Goal: Task Accomplishment & Management: Use online tool/utility

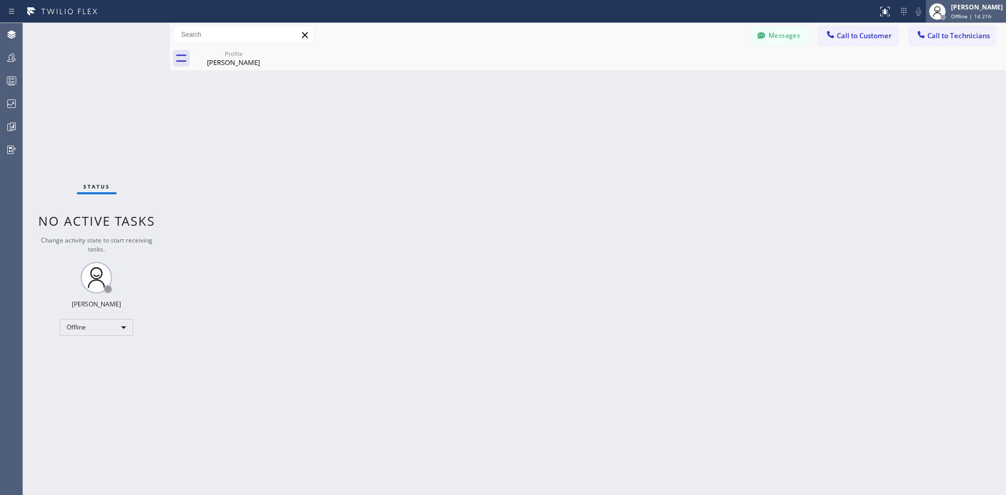
click at [967, 9] on div "[PERSON_NAME]" at bounding box center [977, 7] width 52 height 9
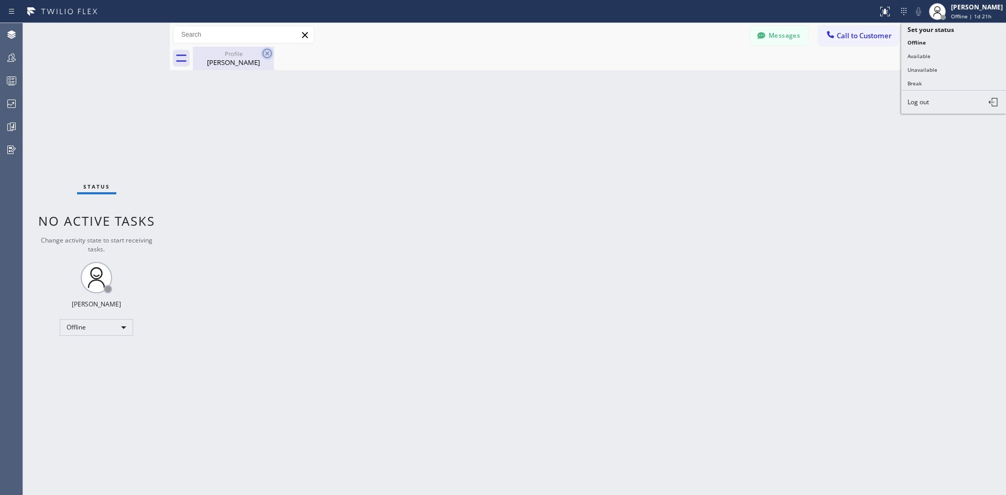
click at [262, 54] on icon at bounding box center [267, 53] width 13 height 13
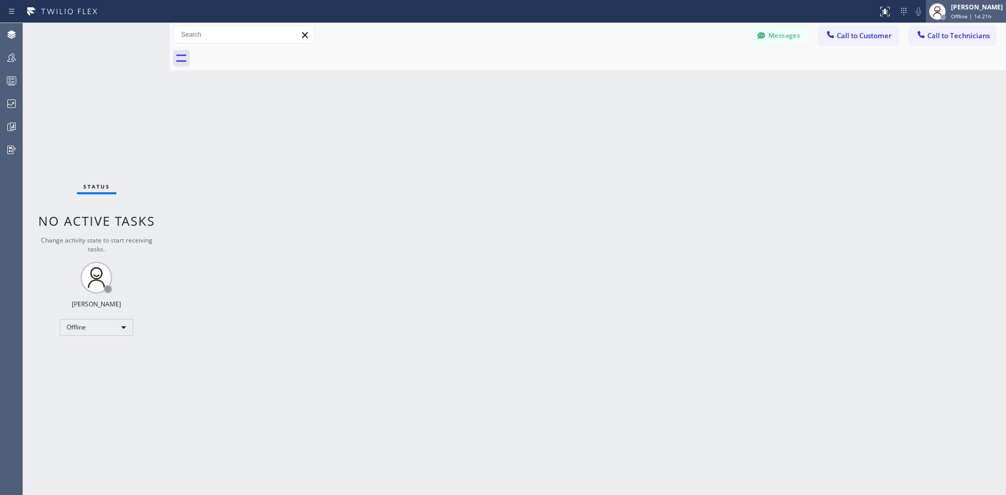
click at [949, 20] on div "[PERSON_NAME] Offline | 1d 21h" at bounding box center [977, 11] width 57 height 18
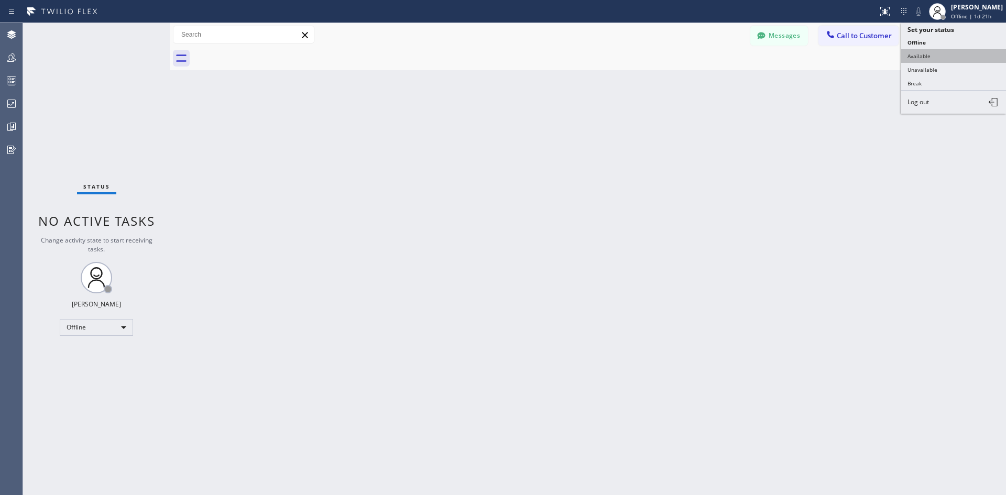
click at [934, 56] on button "Available" at bounding box center [953, 56] width 105 height 14
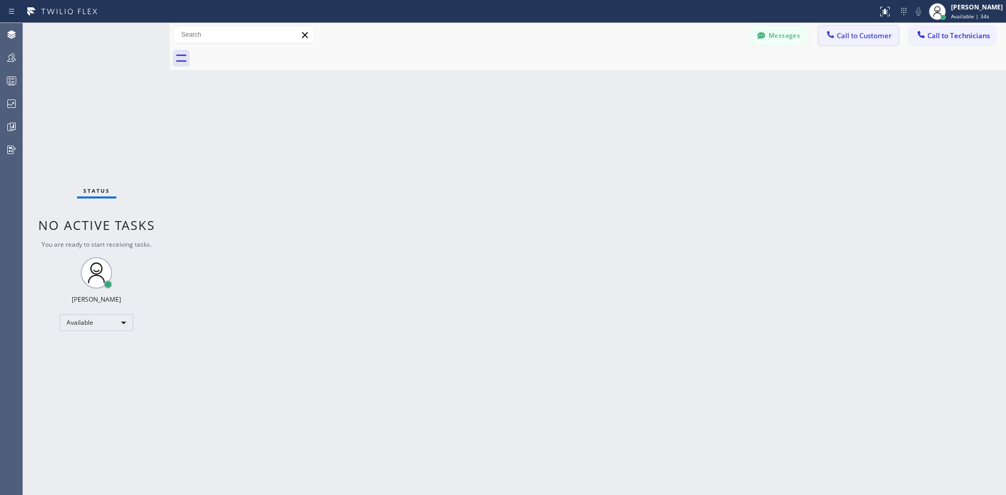
click at [833, 40] on div at bounding box center [830, 35] width 13 height 13
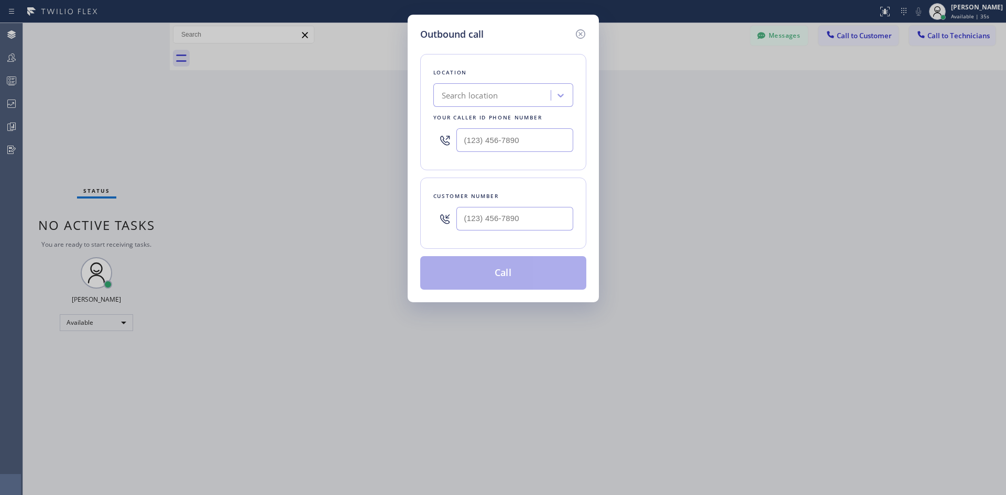
click at [495, 92] on div "Search location" at bounding box center [470, 96] width 57 height 12
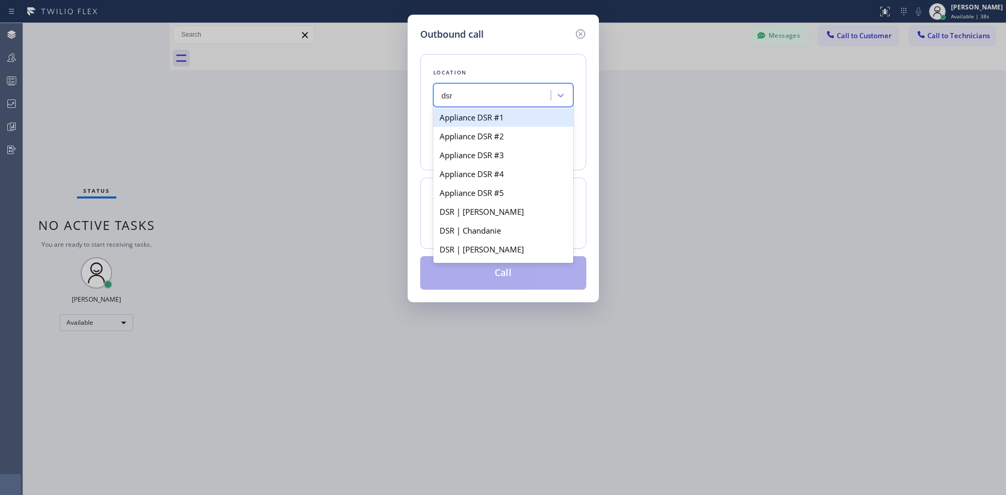
type input "dsr i"
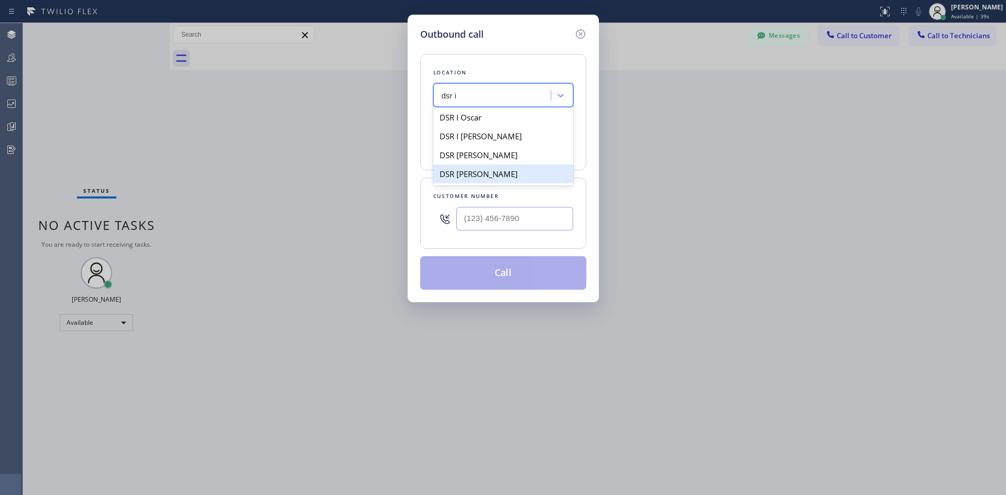
click at [519, 173] on div "DSR [PERSON_NAME]" at bounding box center [503, 173] width 140 height 19
type input "[PHONE_NUMBER]"
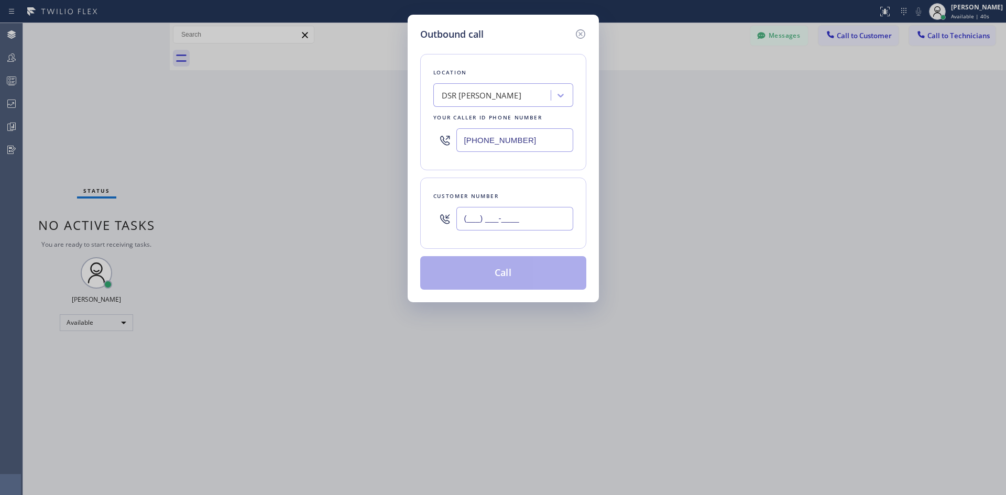
click at [537, 222] on input "(___) ___-____" at bounding box center [514, 219] width 117 height 24
paste input "347) 977-0520"
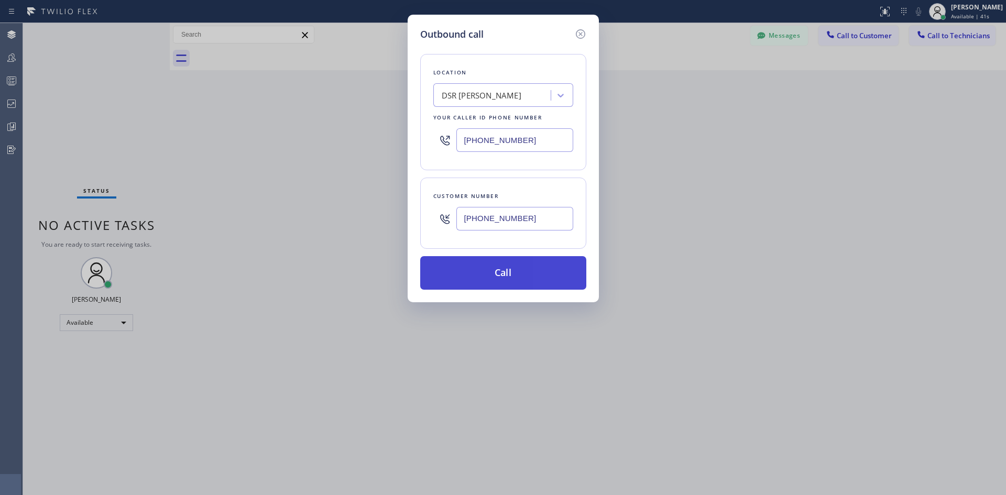
type input "[PHONE_NUMBER]"
click at [532, 271] on button "Call" at bounding box center [503, 273] width 166 height 34
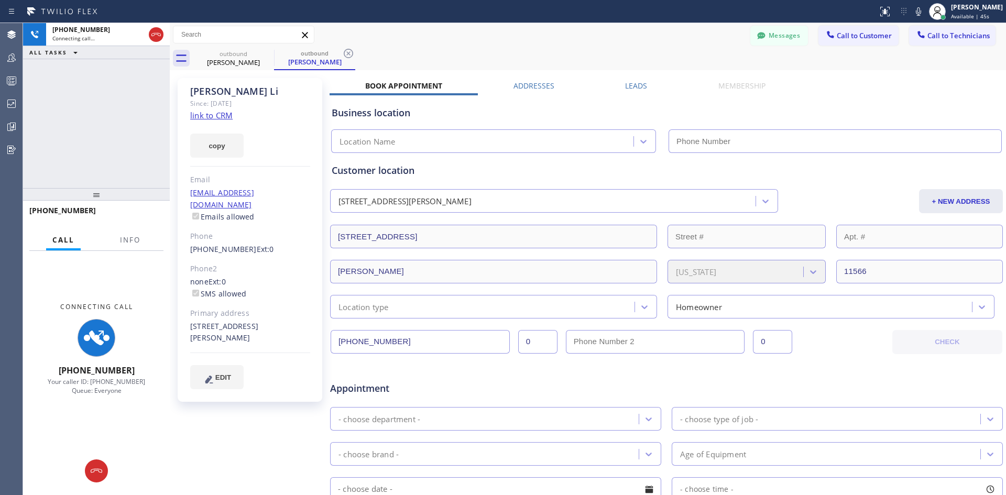
type input "[PHONE_NUMBER]"
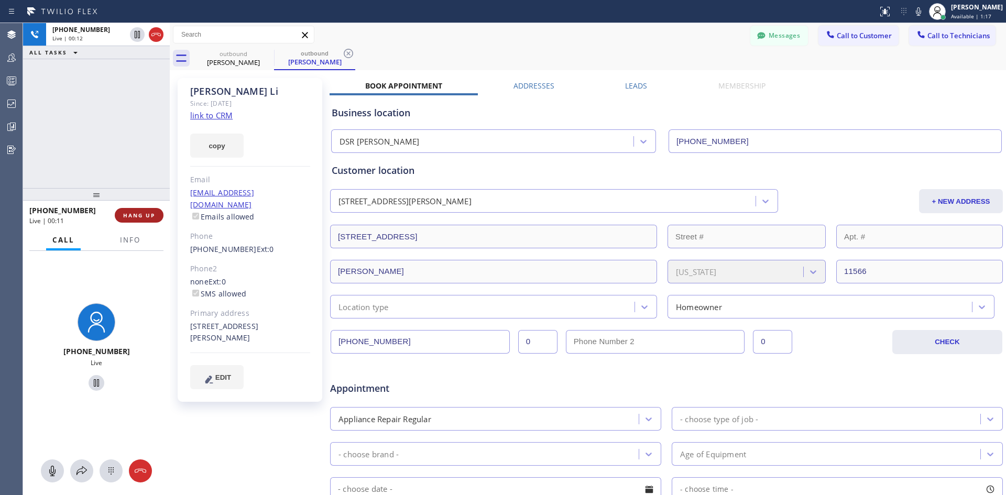
click at [141, 214] on span "HANG UP" at bounding box center [139, 215] width 32 height 7
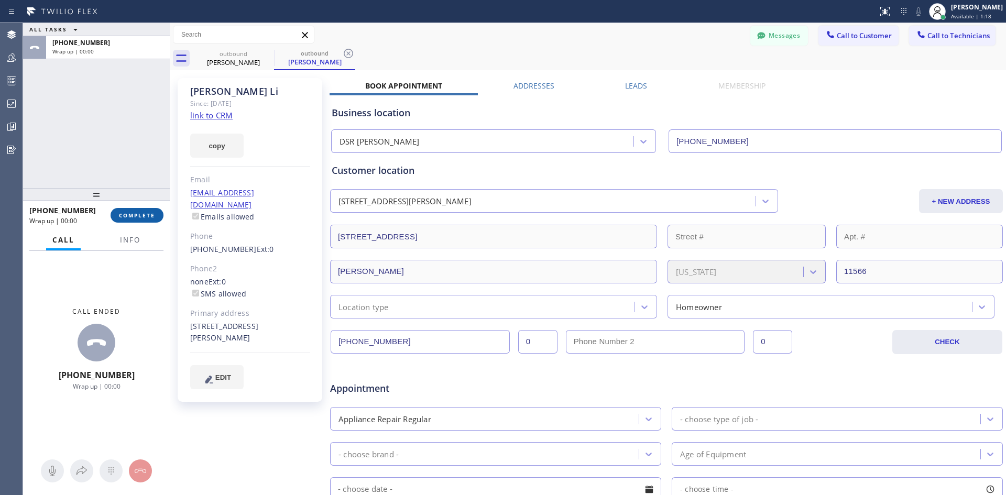
click at [146, 218] on span "COMPLETE" at bounding box center [137, 215] width 36 height 7
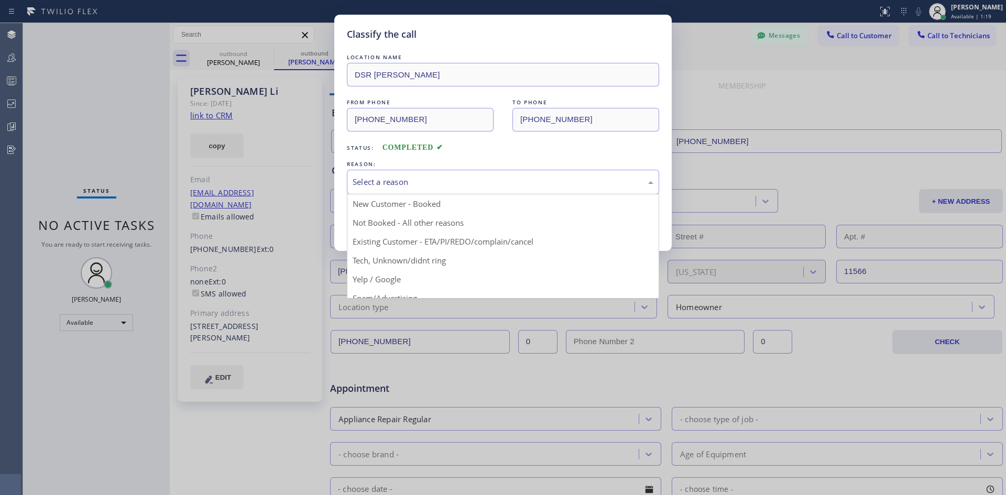
click at [546, 185] on div "Select a reason" at bounding box center [503, 182] width 301 height 12
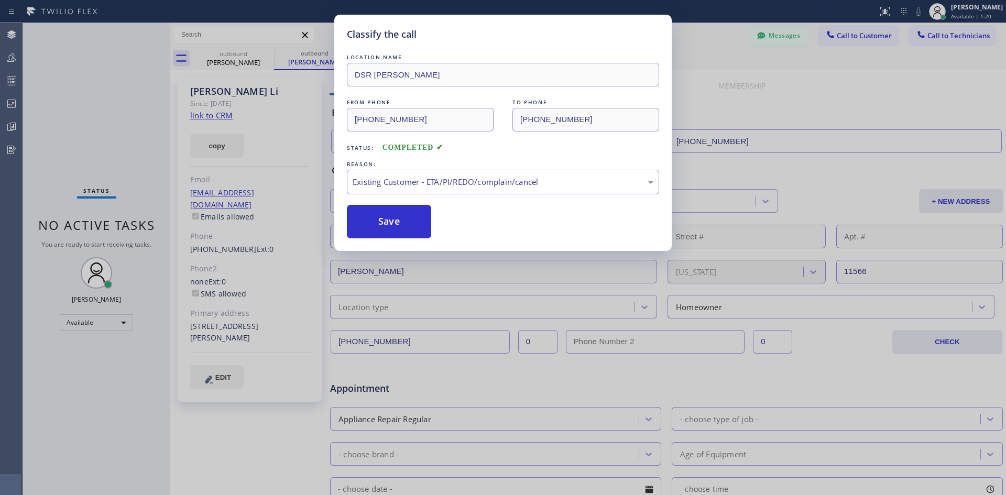
click at [391, 228] on button "Save" at bounding box center [389, 222] width 84 height 34
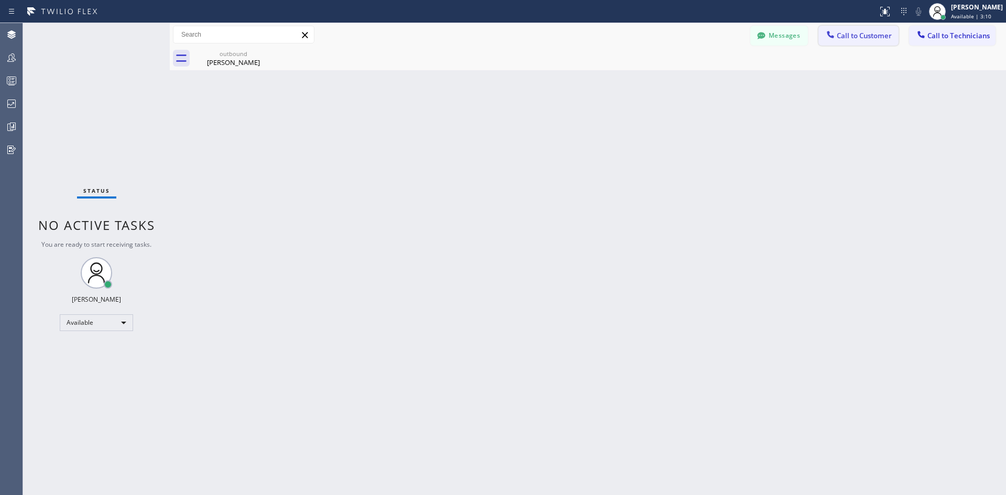
click at [867, 36] on span "Call to Customer" at bounding box center [864, 35] width 55 height 9
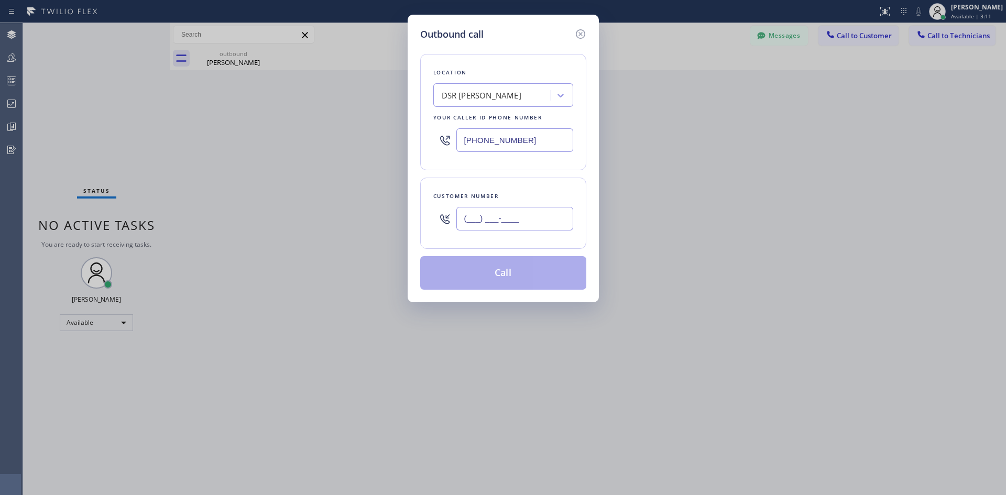
click at [542, 220] on input "(___) ___-____" at bounding box center [514, 219] width 117 height 24
paste input "253) 508-7105"
type input "[PHONE_NUMBER]"
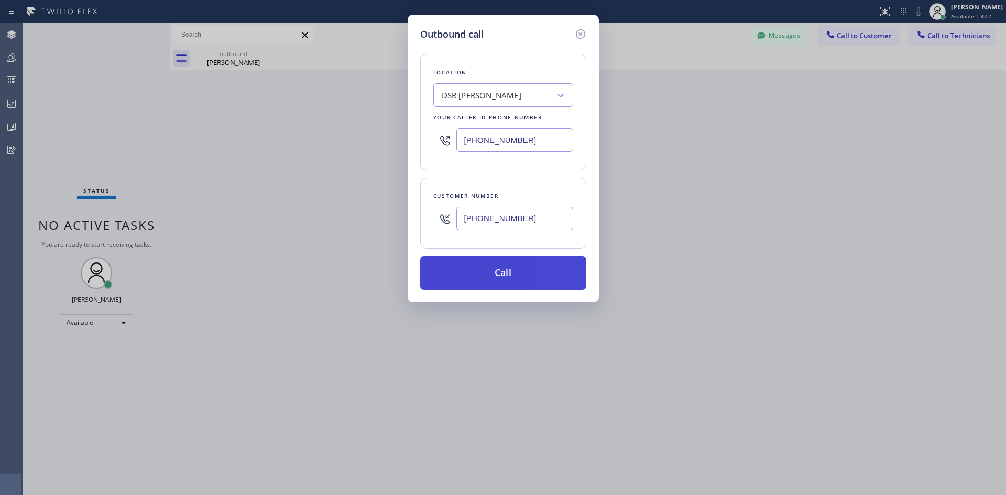
click at [520, 272] on button "Call" at bounding box center [503, 273] width 166 height 34
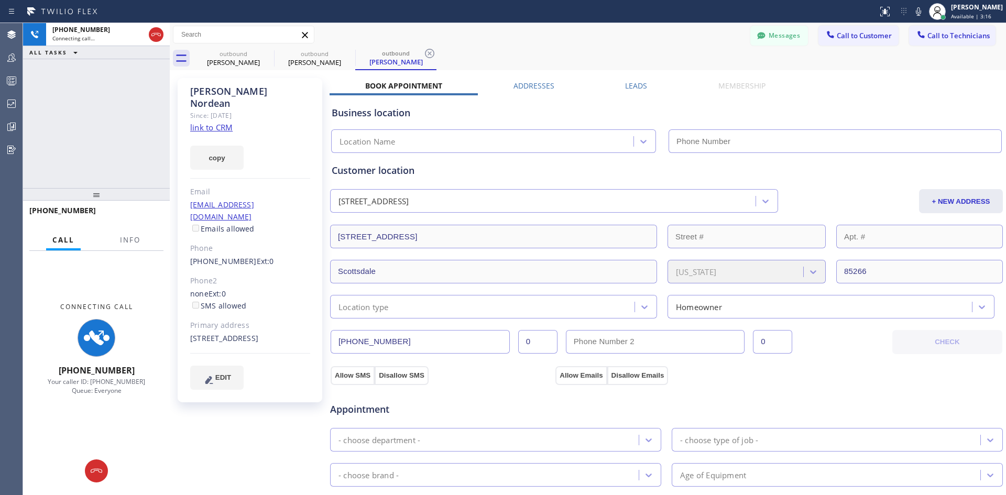
type input "[PHONE_NUMBER]"
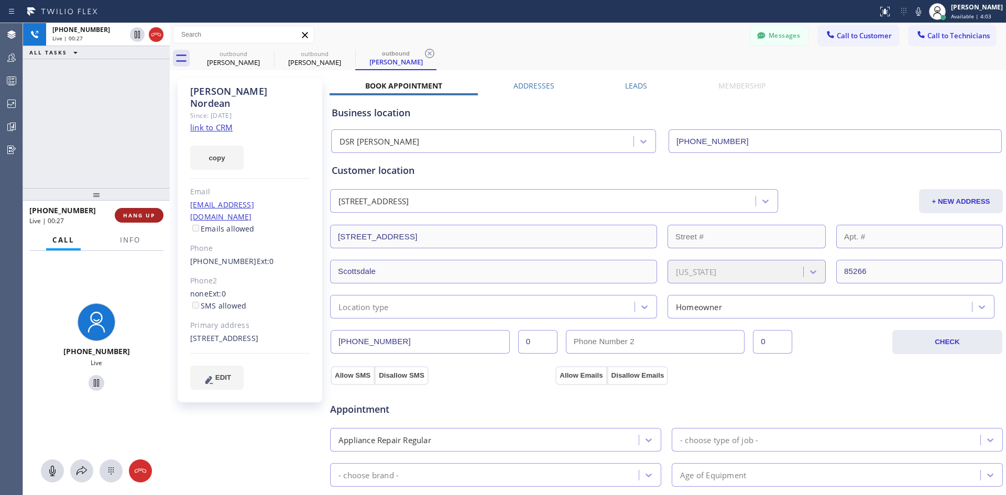
click at [137, 212] on span "HANG UP" at bounding box center [139, 215] width 32 height 7
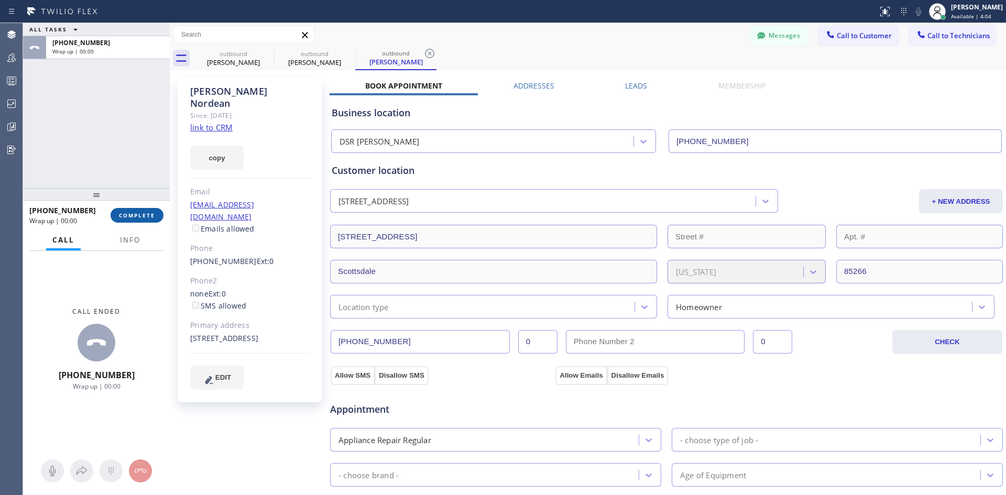
click at [124, 215] on span "COMPLETE" at bounding box center [137, 215] width 36 height 7
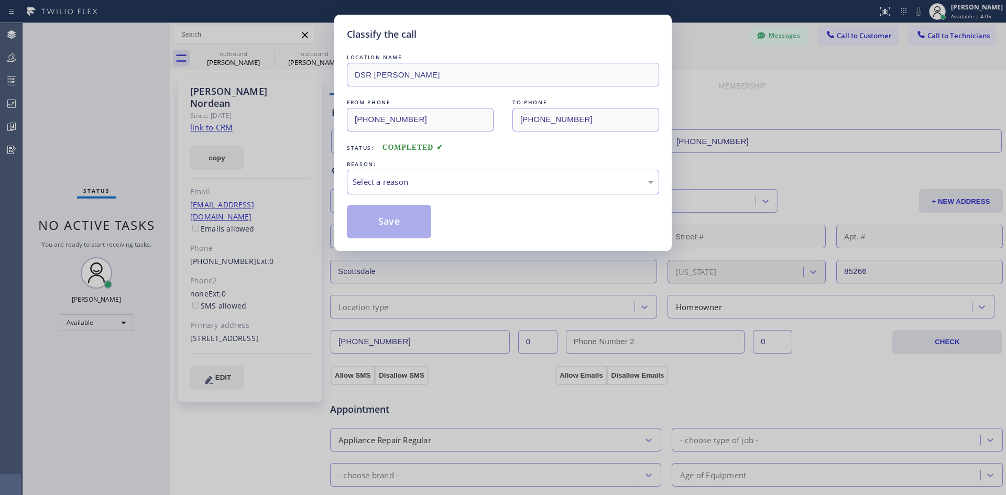
click at [464, 185] on div "Select a reason" at bounding box center [503, 182] width 301 height 12
click at [389, 218] on button "Save" at bounding box center [389, 222] width 84 height 34
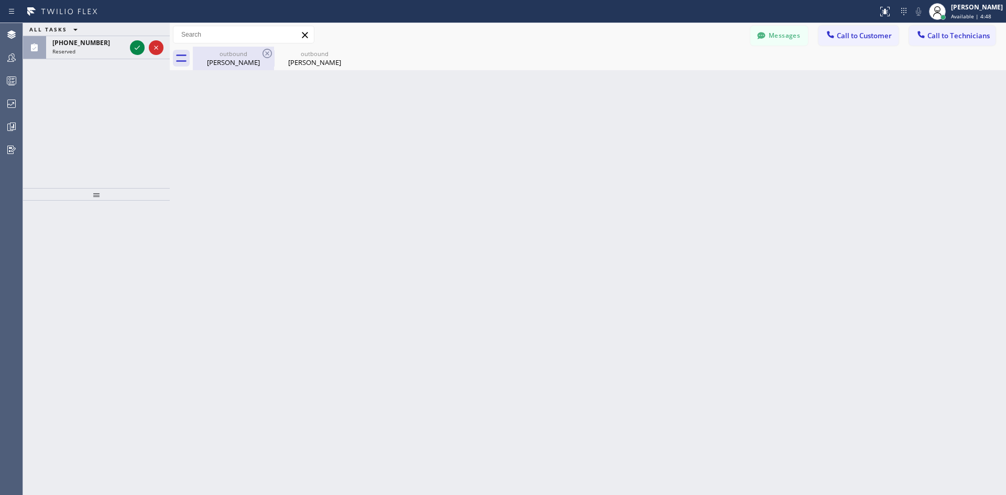
click at [235, 60] on div "[PERSON_NAME]" at bounding box center [233, 62] width 79 height 9
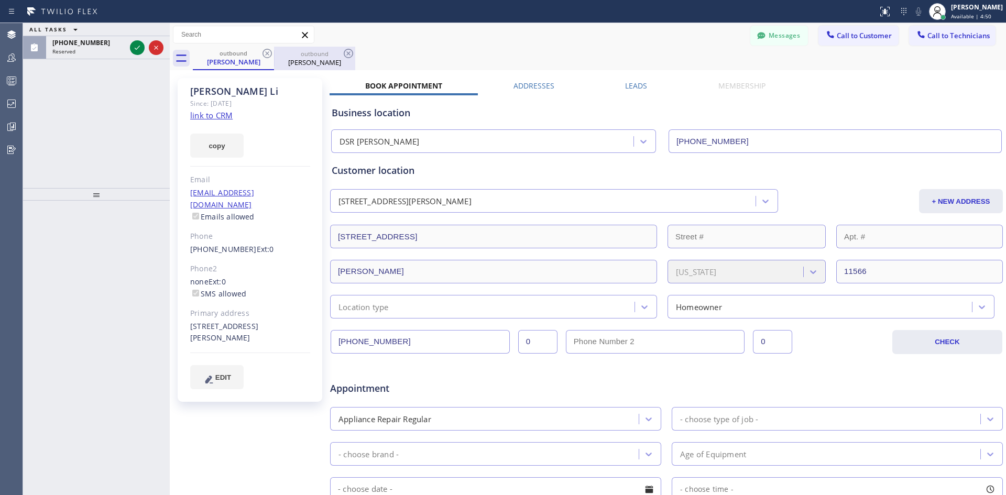
click at [310, 60] on div "[PERSON_NAME]" at bounding box center [314, 62] width 79 height 9
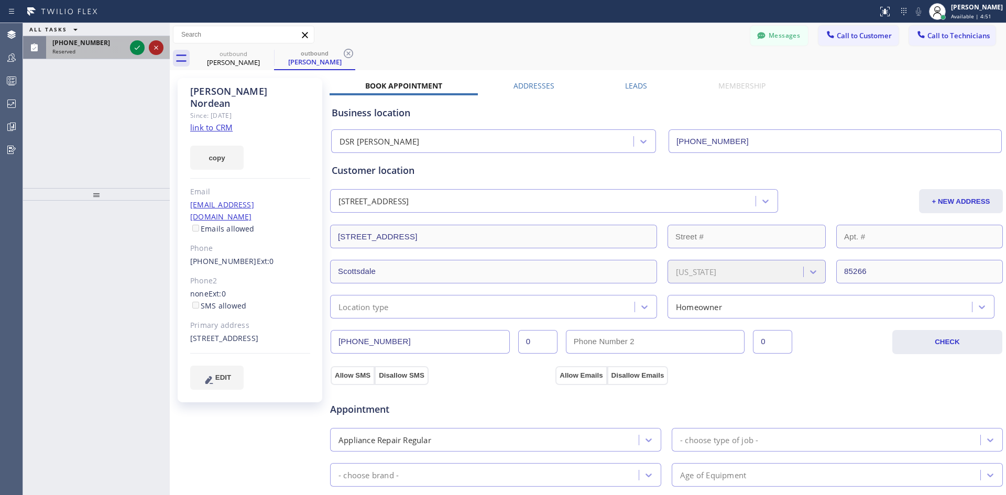
click at [159, 48] on icon at bounding box center [156, 47] width 13 height 13
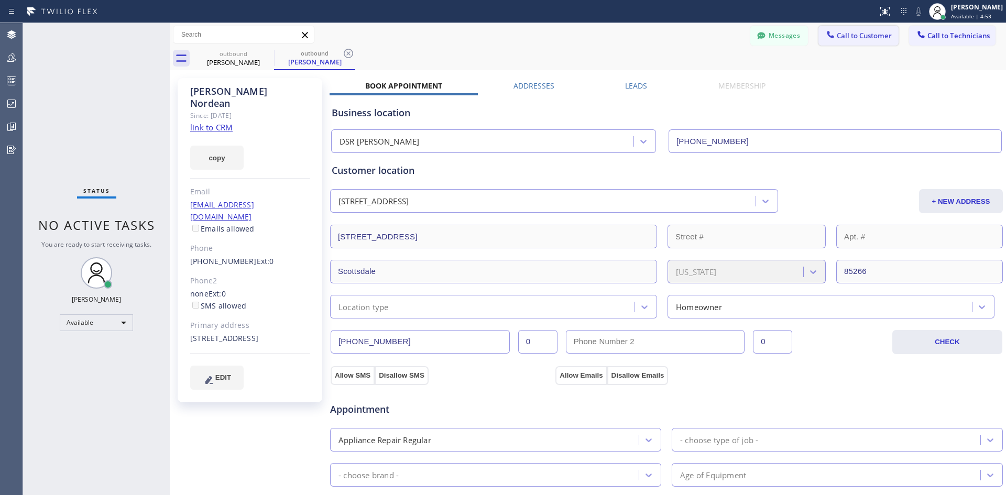
click at [861, 34] on span "Call to Customer" at bounding box center [864, 35] width 55 height 9
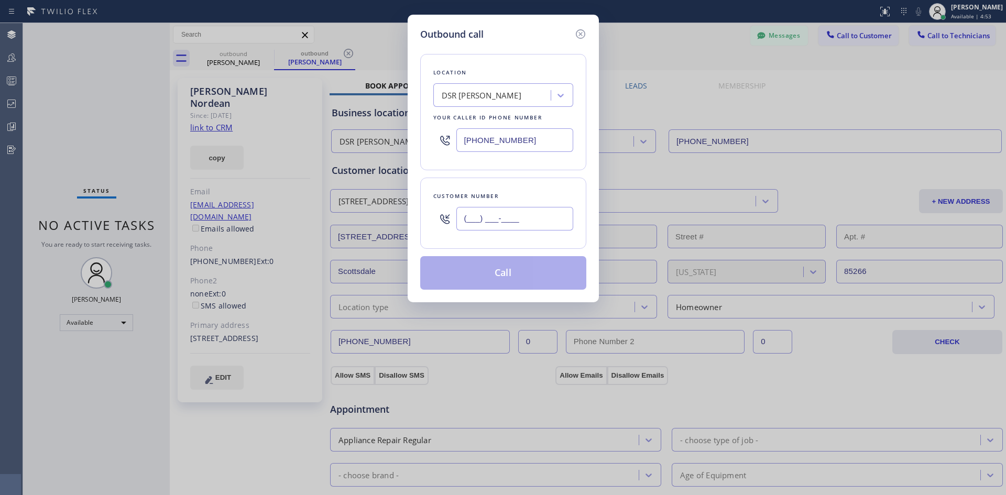
click at [527, 218] on input "(___) ___-____" at bounding box center [514, 219] width 117 height 24
paste input "810) 221-9985"
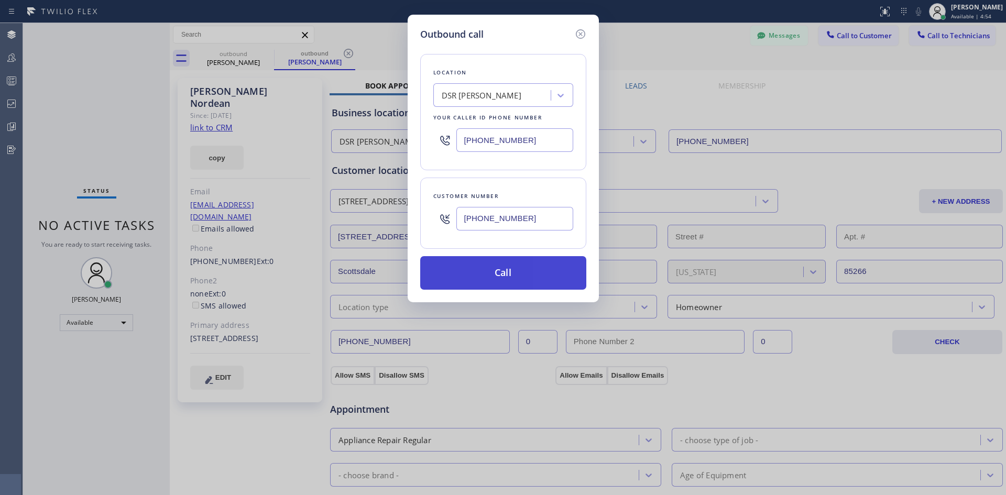
type input "[PHONE_NUMBER]"
click at [497, 279] on button "Call" at bounding box center [503, 273] width 166 height 34
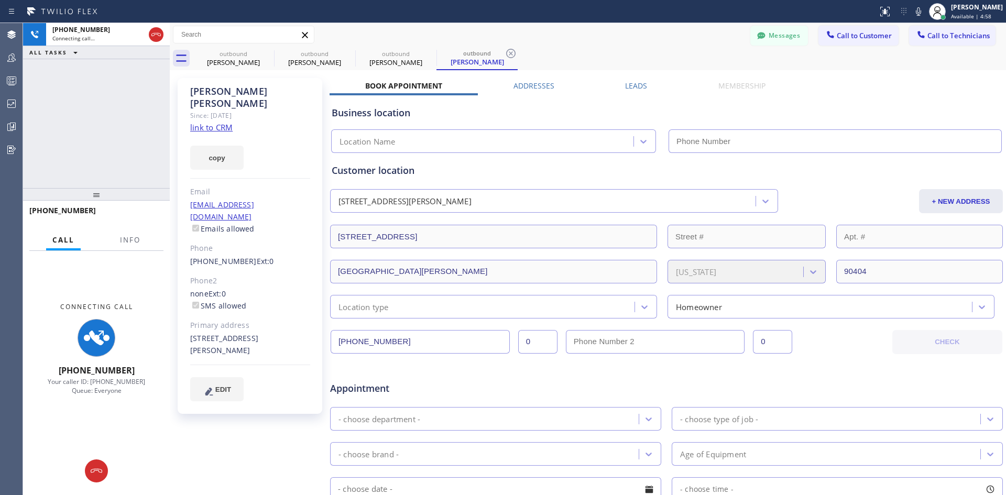
type input "[PHONE_NUMBER]"
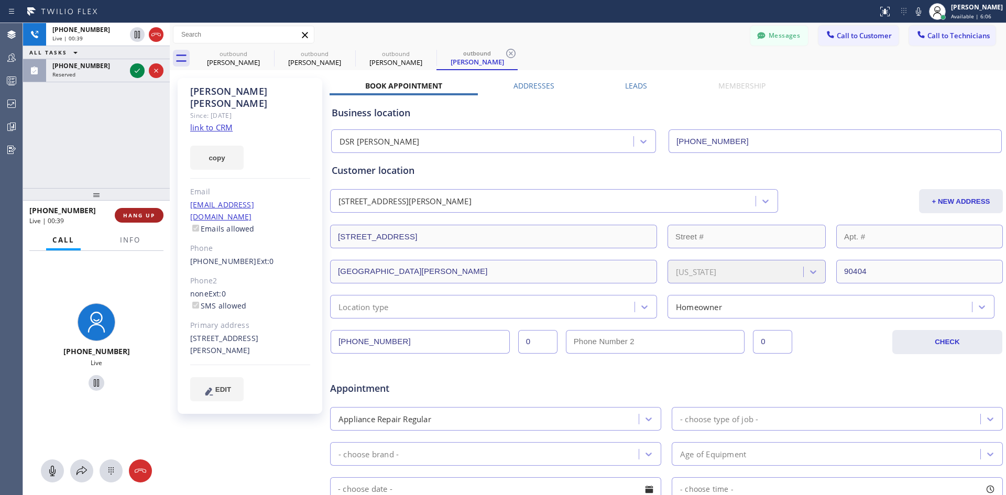
click at [146, 213] on span "HANG UP" at bounding box center [139, 215] width 32 height 7
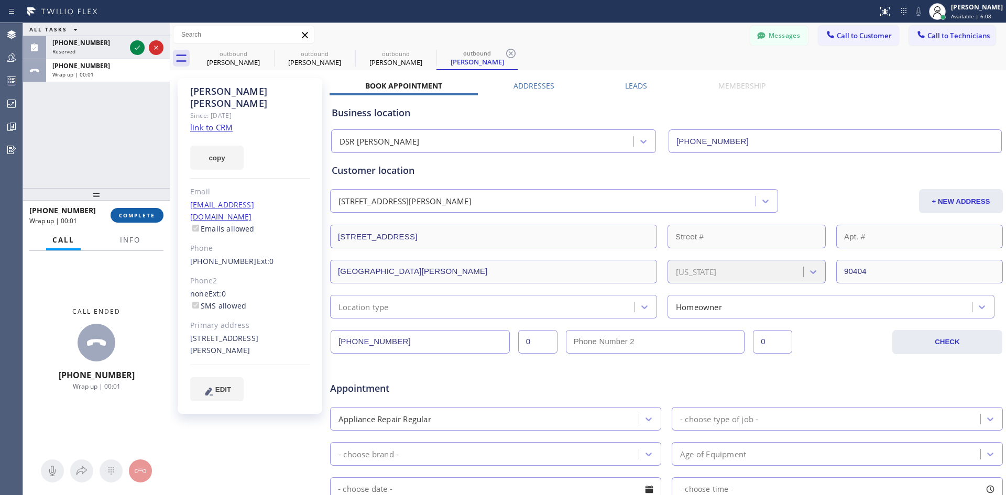
click at [138, 215] on span "COMPLETE" at bounding box center [137, 215] width 36 height 7
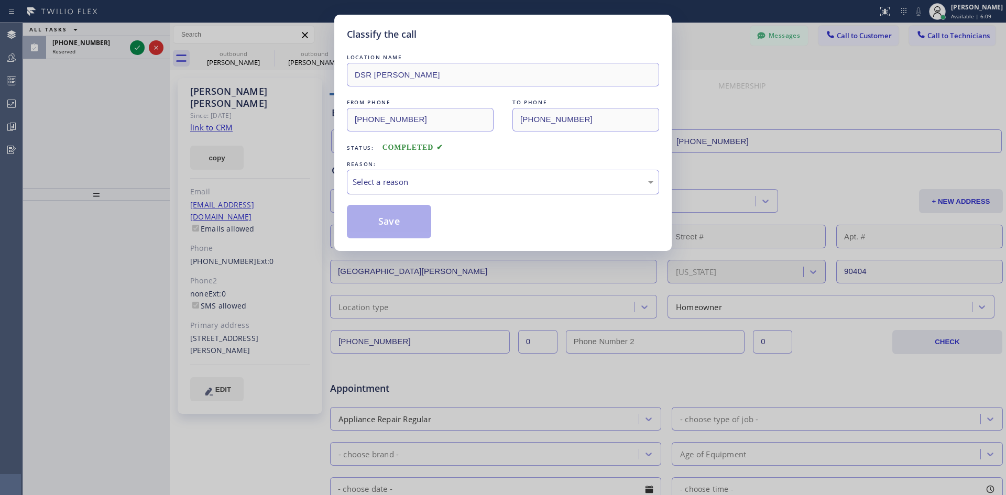
click at [522, 190] on div "Select a reason" at bounding box center [503, 182] width 312 height 25
click at [383, 229] on button "Save" at bounding box center [389, 222] width 84 height 34
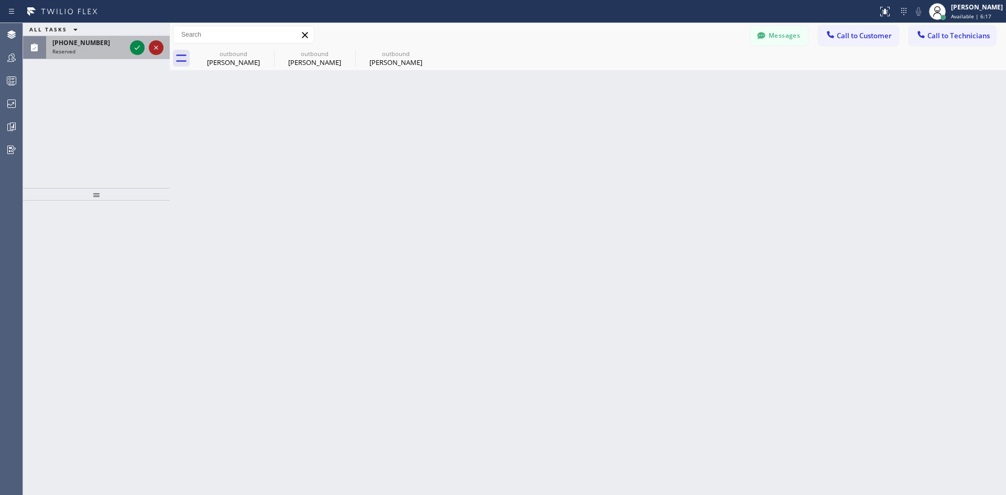
click at [157, 50] on icon at bounding box center [156, 47] width 13 height 13
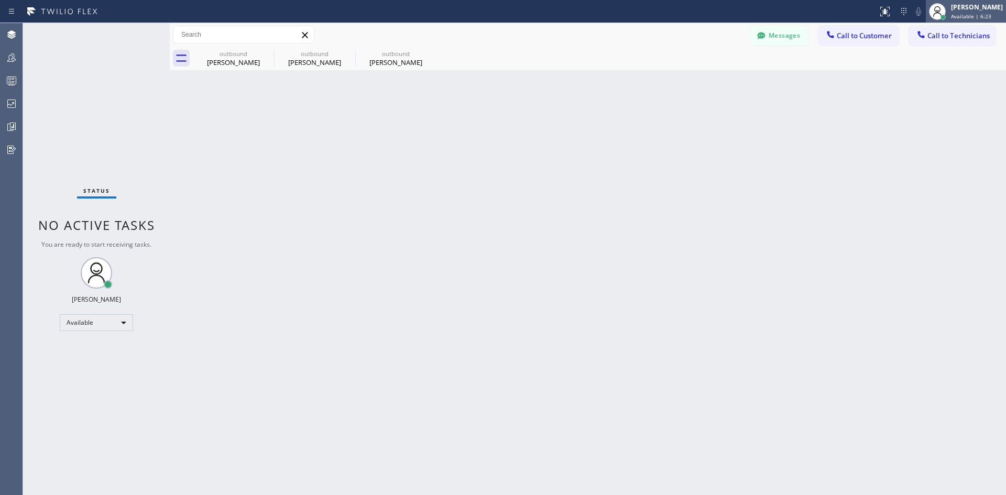
click at [956, 14] on span "Available | 6:23" at bounding box center [971, 16] width 40 height 7
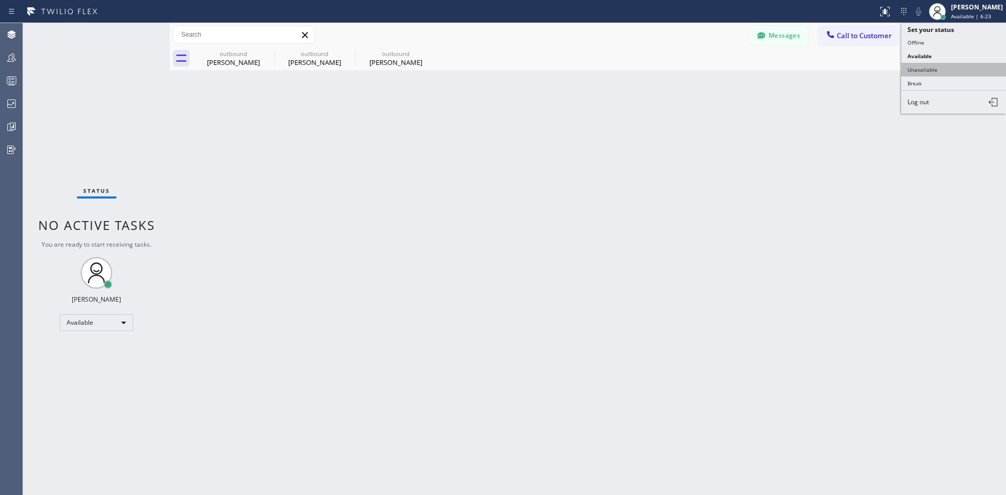
click at [925, 74] on button "Unavailable" at bounding box center [953, 70] width 105 height 14
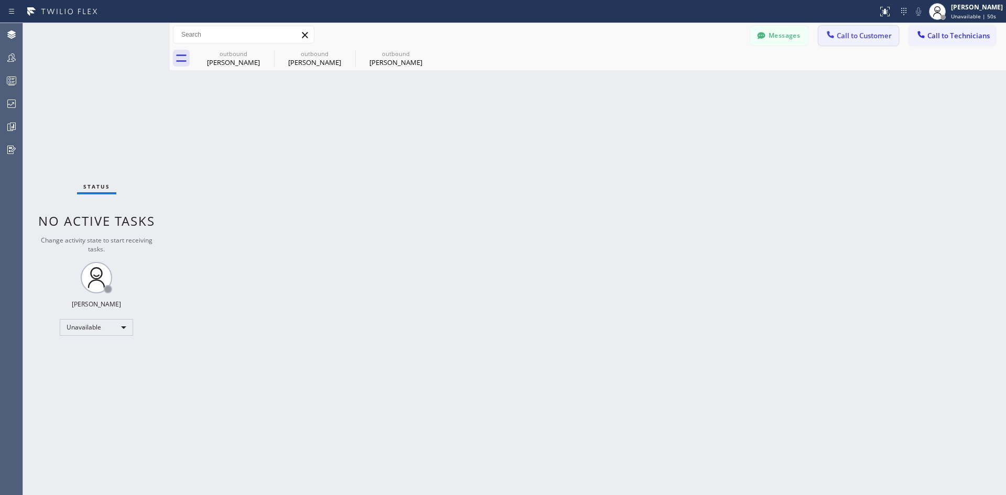
click at [842, 31] on span "Call to Customer" at bounding box center [864, 35] width 55 height 9
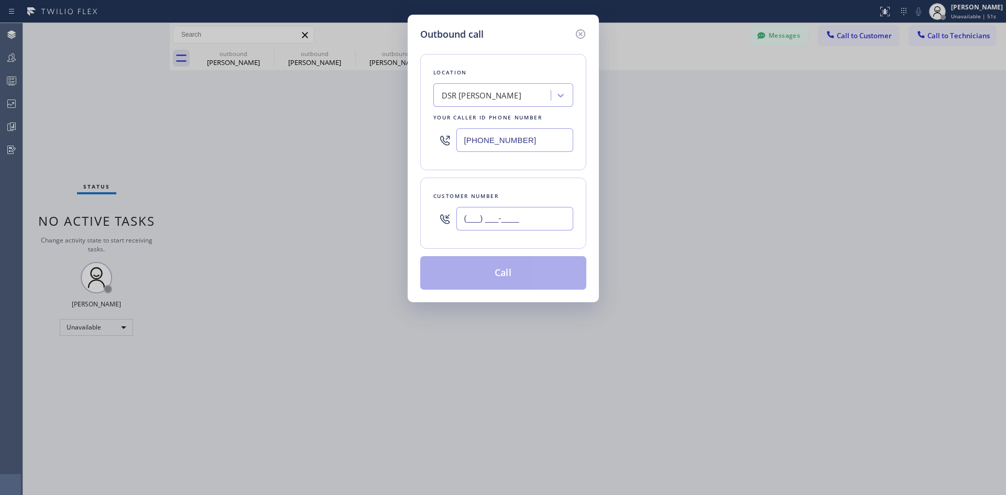
click at [545, 215] on input "(___) ___-____" at bounding box center [514, 219] width 117 height 24
paste input "213) 952-8883"
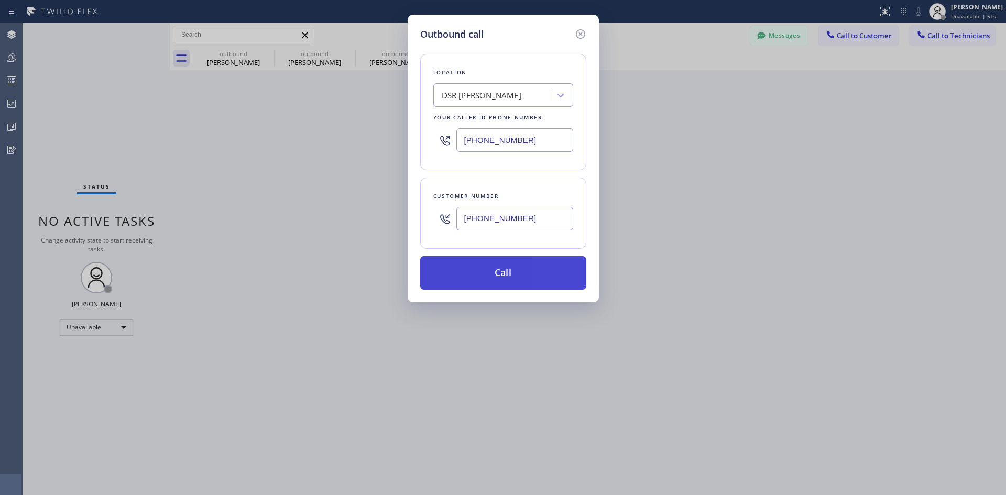
type input "[PHONE_NUMBER]"
click at [524, 270] on button "Call" at bounding box center [503, 273] width 166 height 34
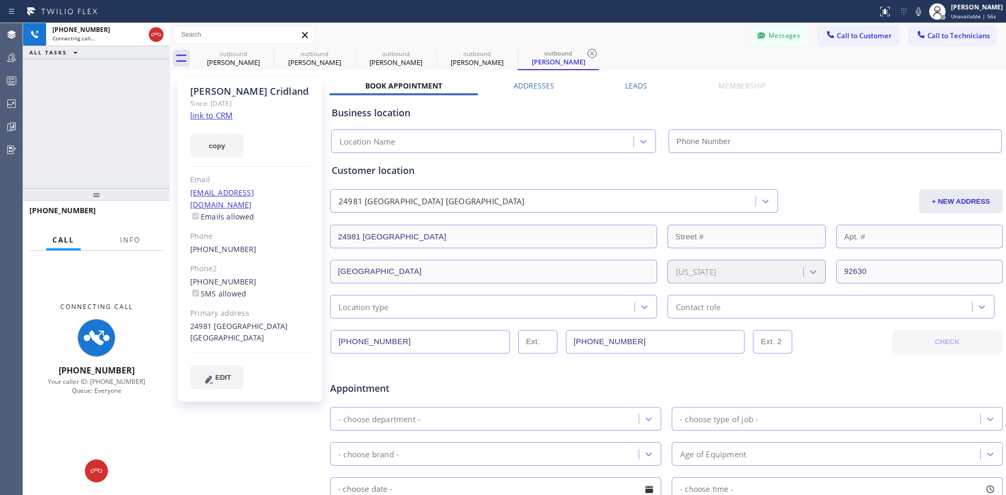
type input "[PHONE_NUMBER]"
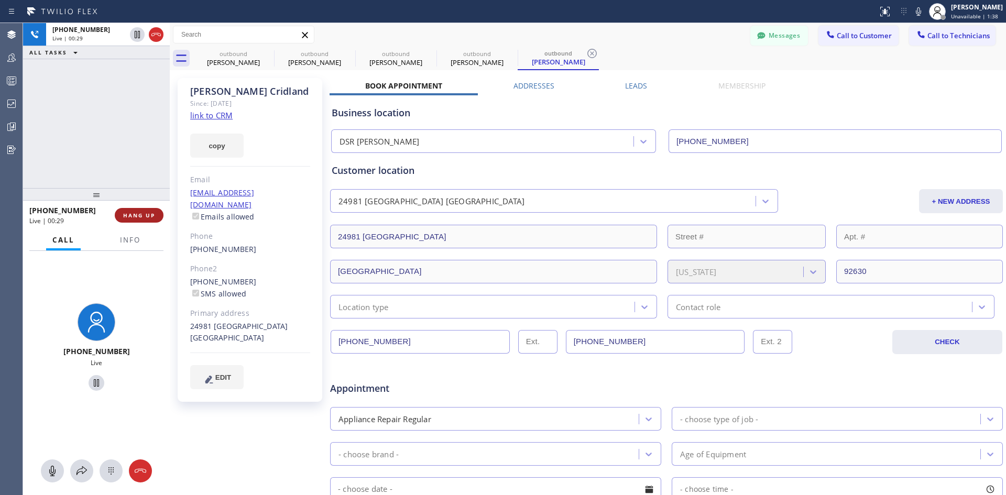
click at [142, 222] on button "HANG UP" at bounding box center [139, 215] width 49 height 15
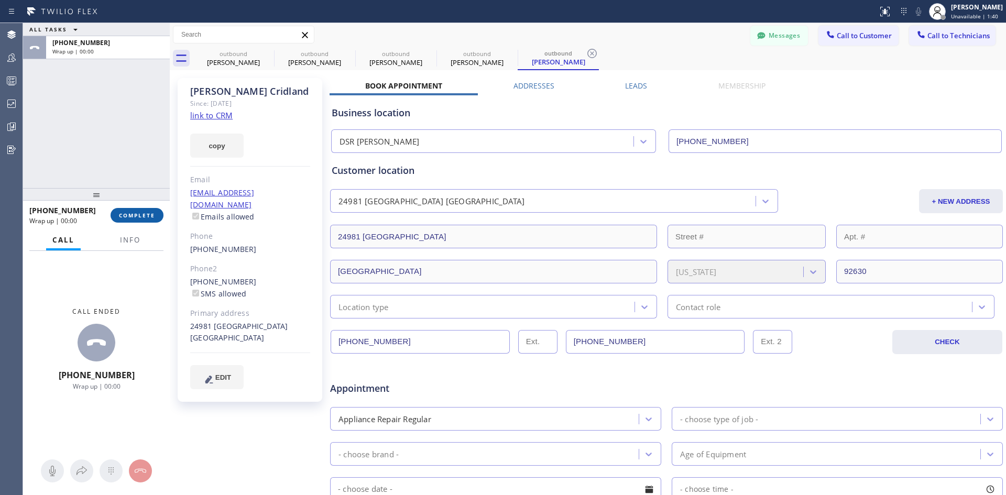
click at [146, 219] on span "COMPLETE" at bounding box center [137, 215] width 36 height 7
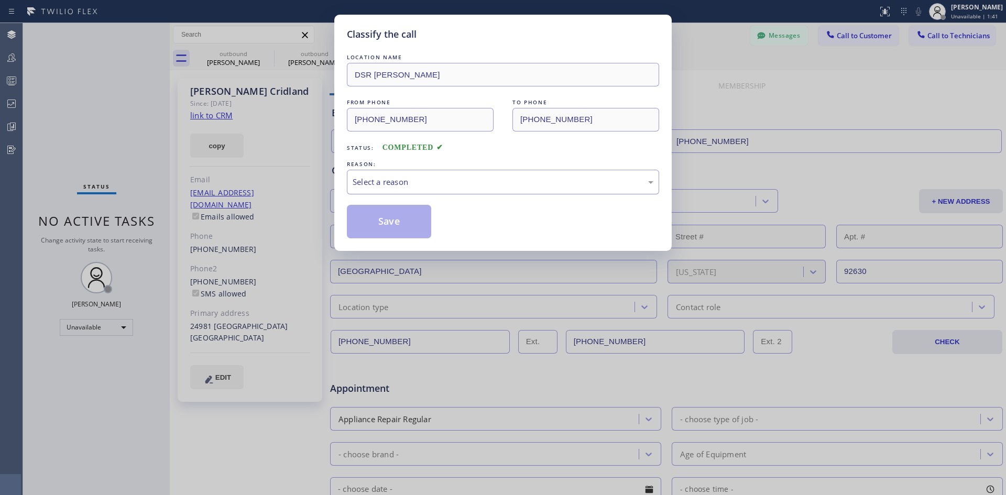
click at [517, 188] on div "Select a reason" at bounding box center [503, 182] width 301 height 12
click at [368, 229] on button "Save" at bounding box center [389, 222] width 84 height 34
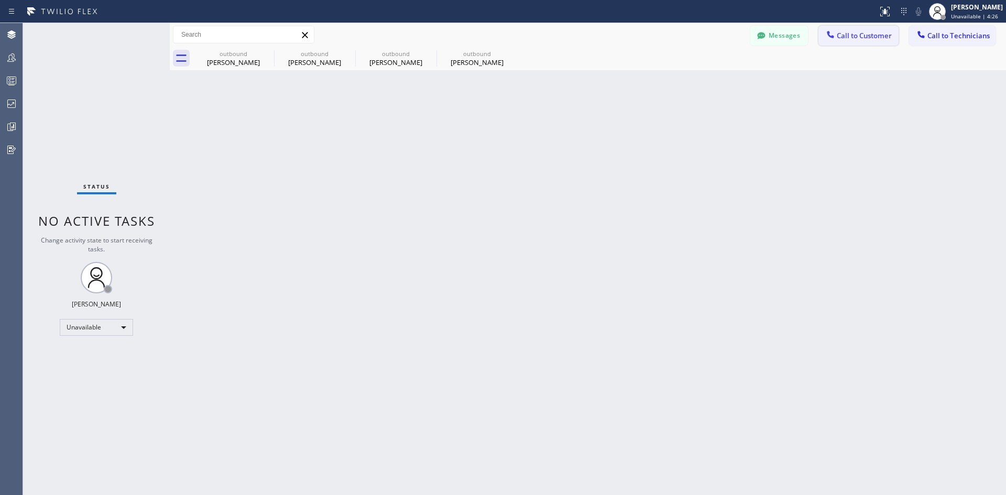
click at [852, 34] on span "Call to Customer" at bounding box center [864, 35] width 55 height 9
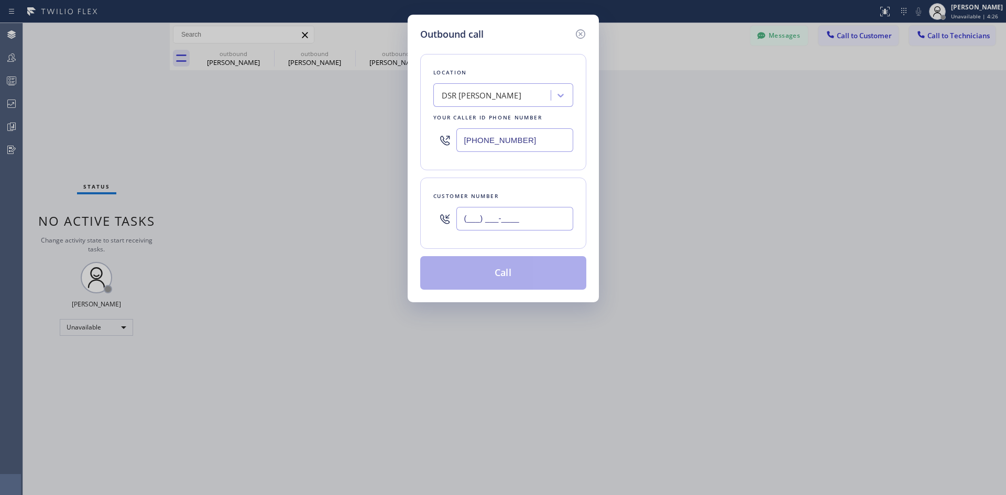
click at [522, 218] on input "(___) ___-____" at bounding box center [514, 219] width 117 height 24
paste input "408) 880-5888"
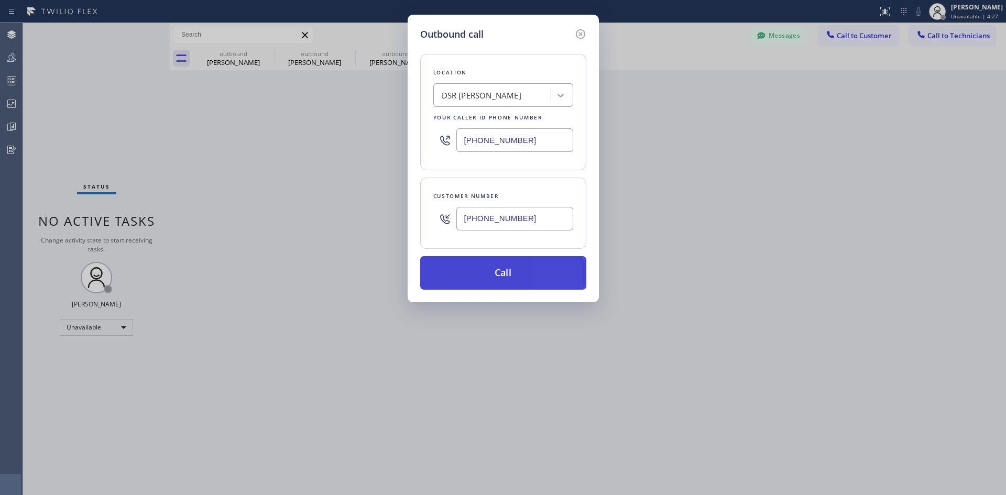
type input "[PHONE_NUMBER]"
click at [521, 271] on button "Call" at bounding box center [503, 273] width 166 height 34
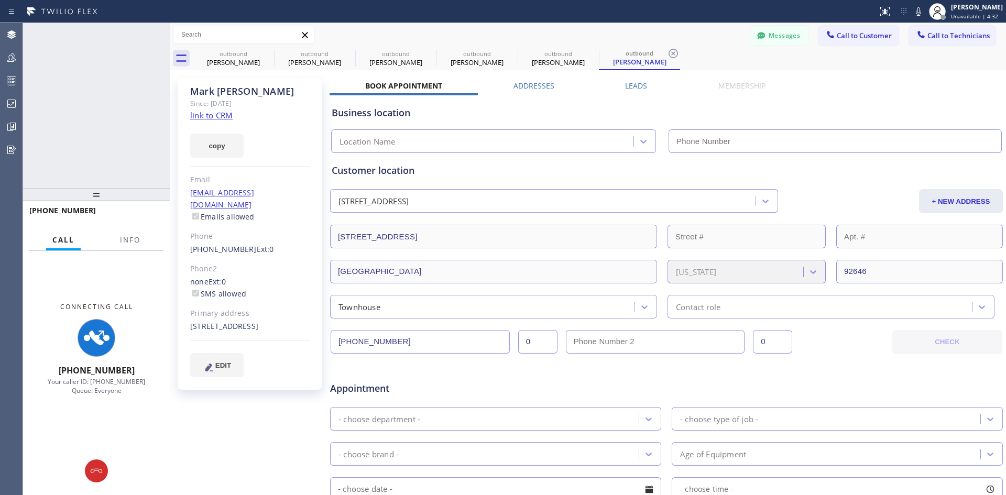
type input "[PHONE_NUMBER]"
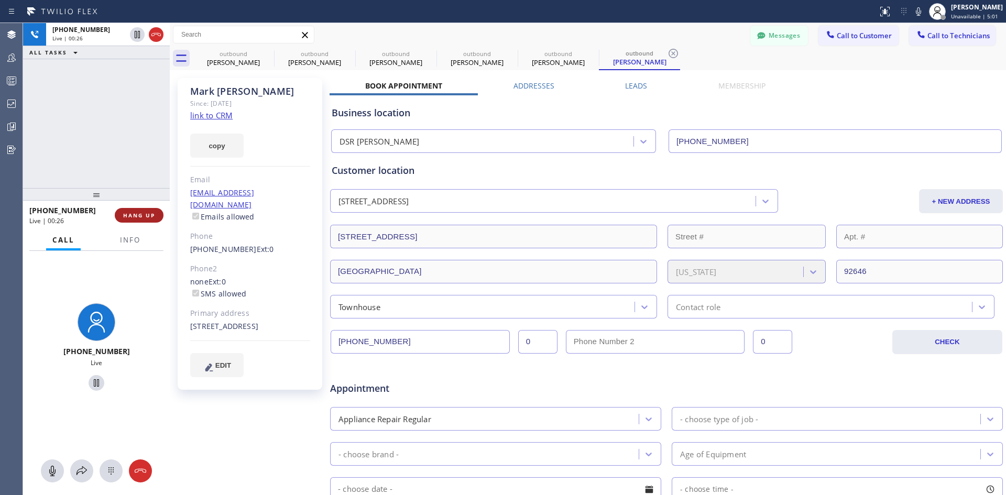
click at [135, 209] on button "HANG UP" at bounding box center [139, 215] width 49 height 15
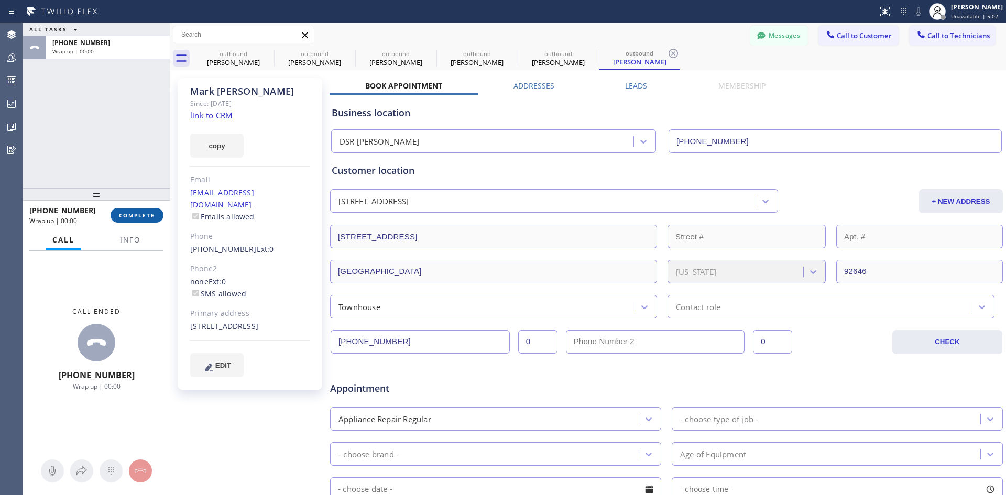
click at [130, 213] on span "COMPLETE" at bounding box center [137, 215] width 36 height 7
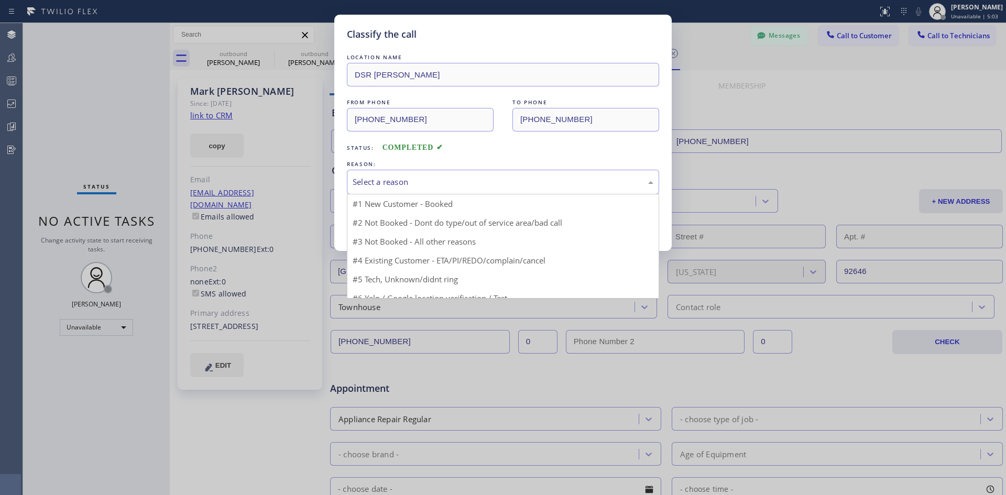
click at [532, 177] on div "Select a reason" at bounding box center [503, 182] width 301 height 12
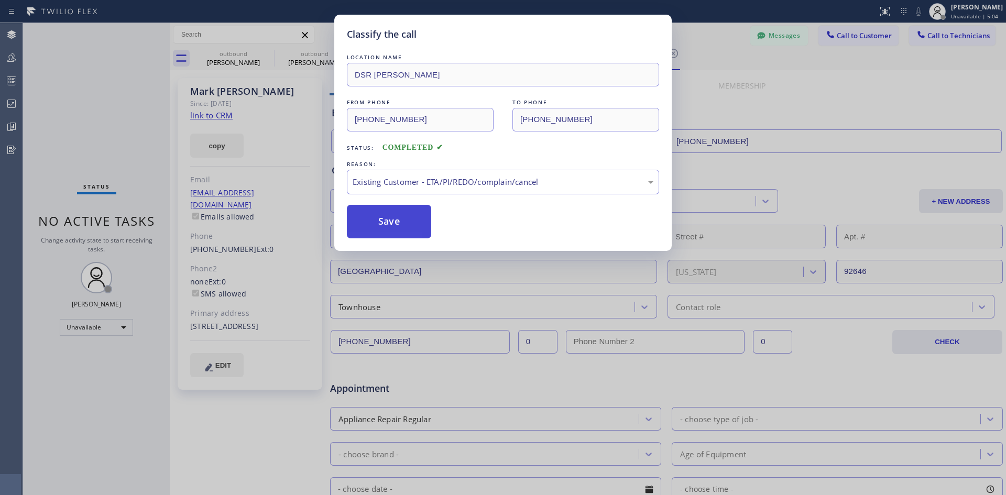
click at [390, 213] on button "Save" at bounding box center [389, 222] width 84 height 34
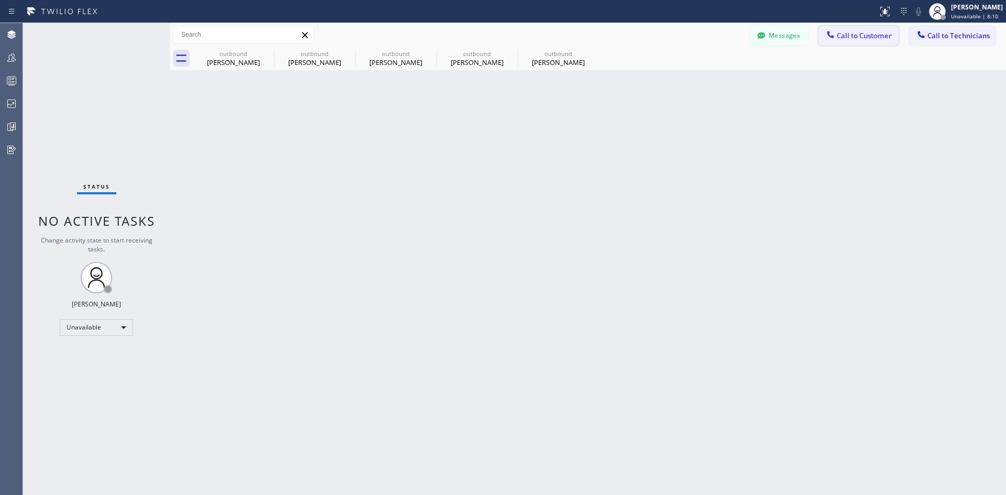
click at [844, 27] on button "Call to Customer" at bounding box center [858, 36] width 80 height 20
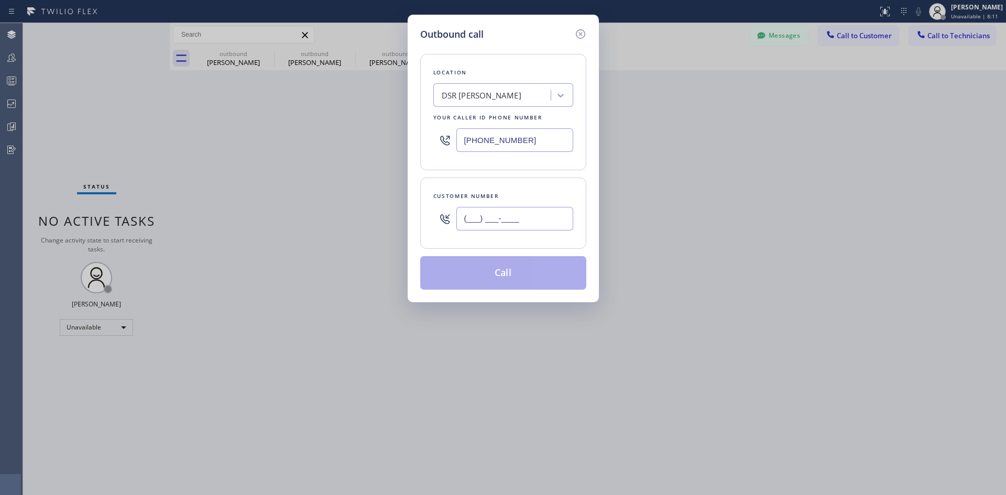
click at [499, 210] on input "(___) ___-____" at bounding box center [514, 219] width 117 height 24
paste input "917) 607-4060"
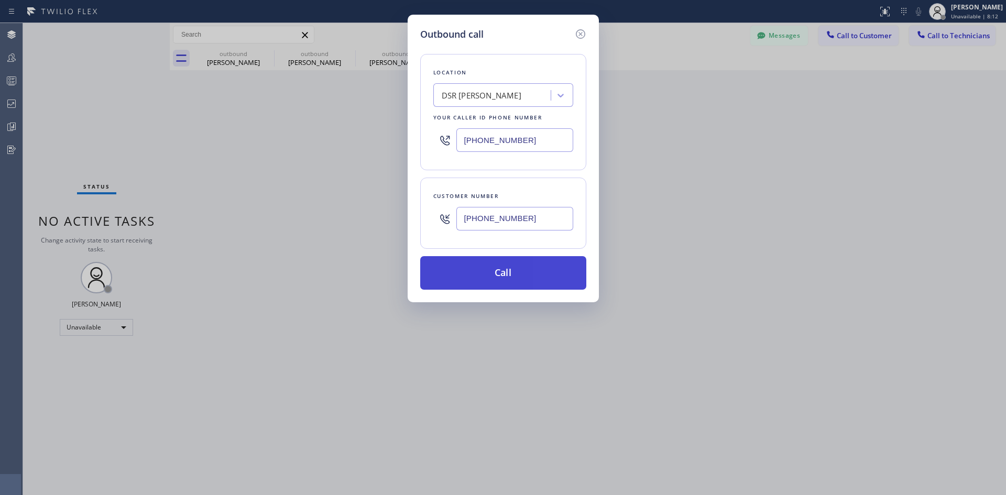
type input "[PHONE_NUMBER]"
click at [540, 278] on button "Call" at bounding box center [503, 273] width 166 height 34
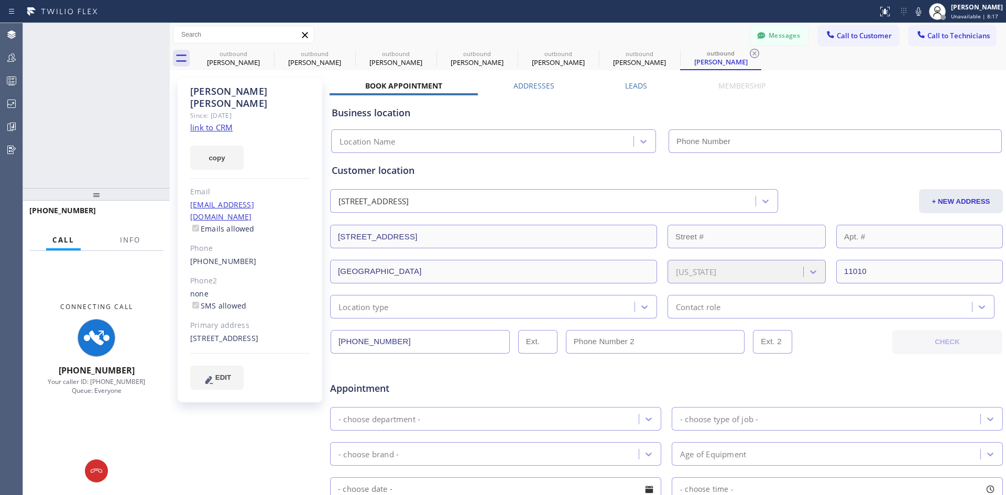
type input "[PHONE_NUMBER]"
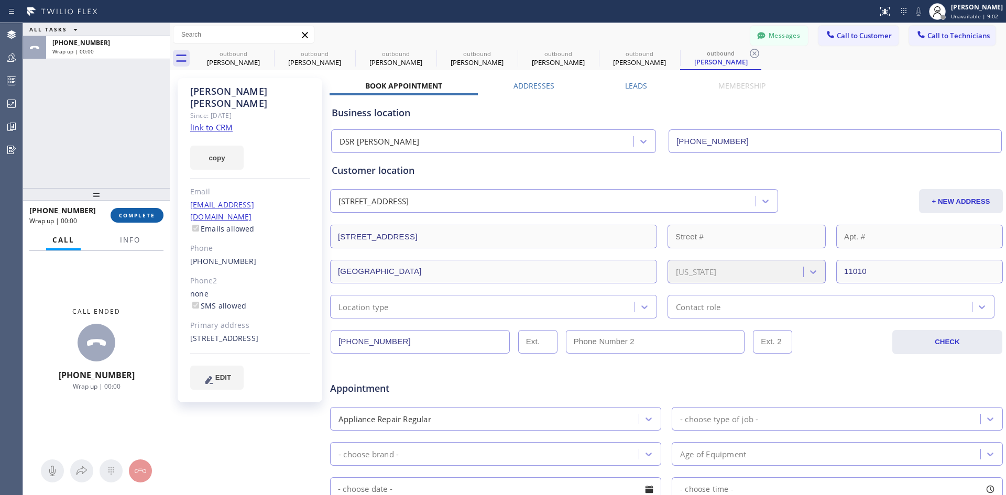
click at [136, 217] on span "COMPLETE" at bounding box center [137, 215] width 36 height 7
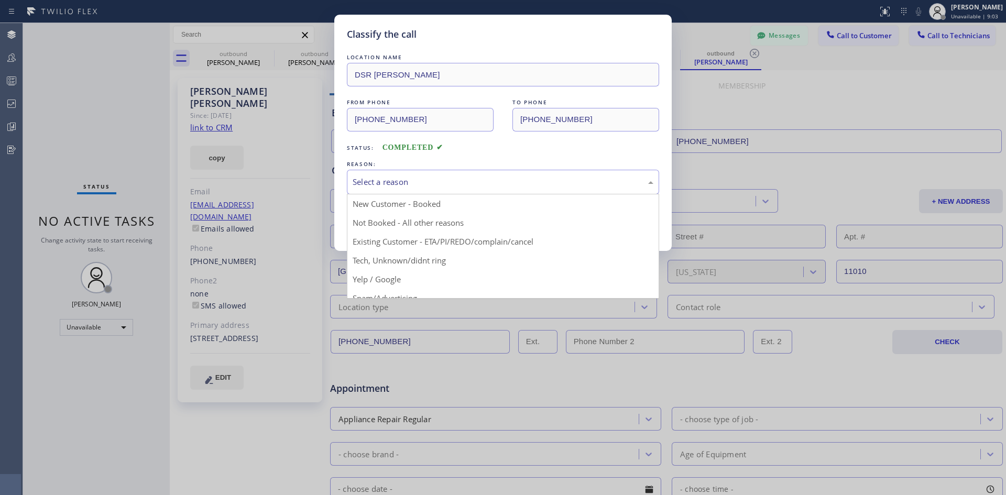
click at [474, 184] on div "Select a reason" at bounding box center [503, 182] width 301 height 12
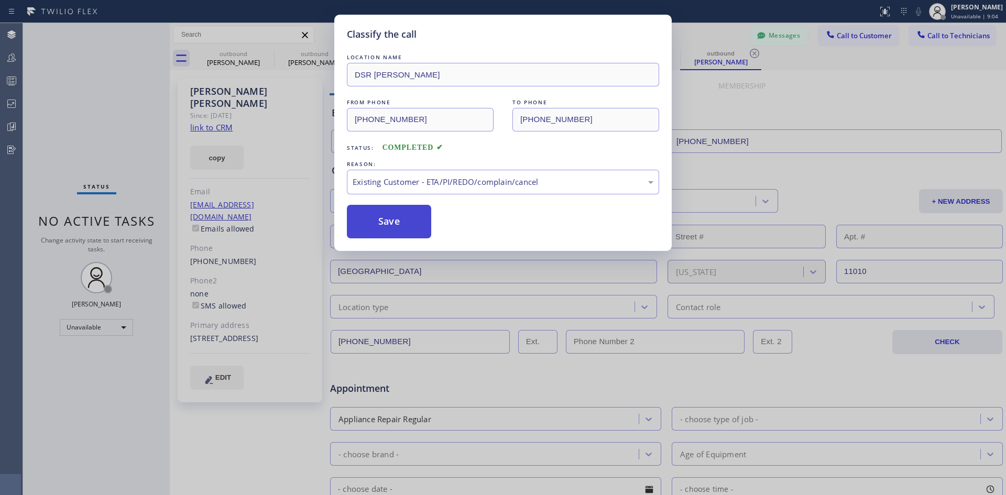
click at [392, 225] on button "Save" at bounding box center [389, 222] width 84 height 34
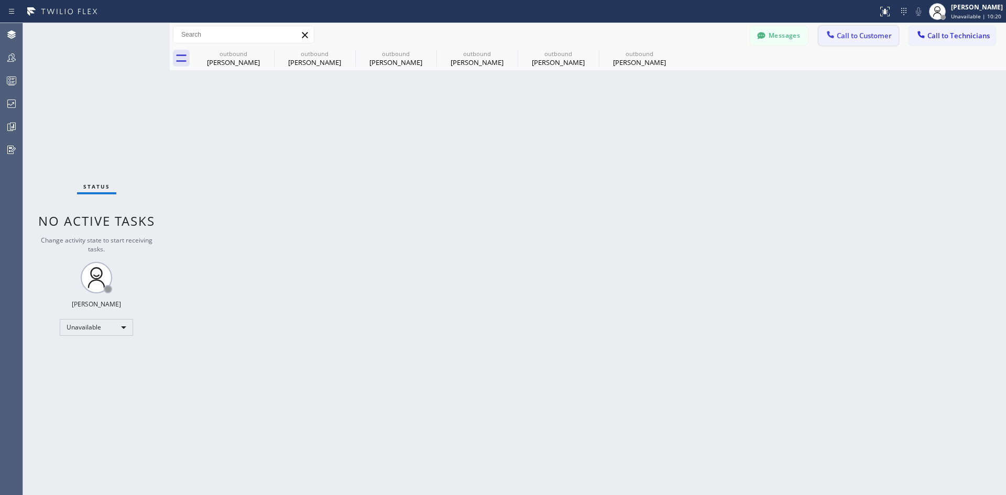
click at [853, 28] on button "Call to Customer" at bounding box center [858, 36] width 80 height 20
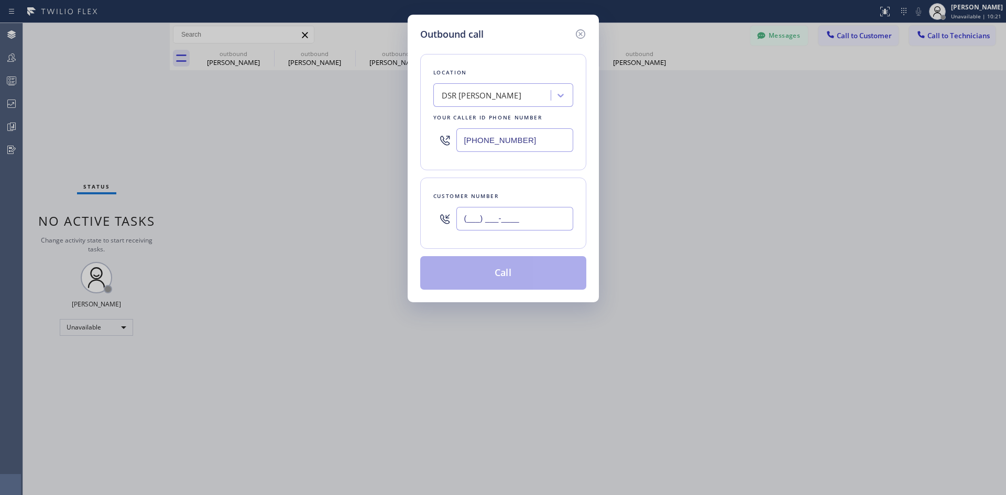
click at [459, 224] on input "(___) ___-____" at bounding box center [514, 219] width 117 height 24
paste input "626) 676-4602"
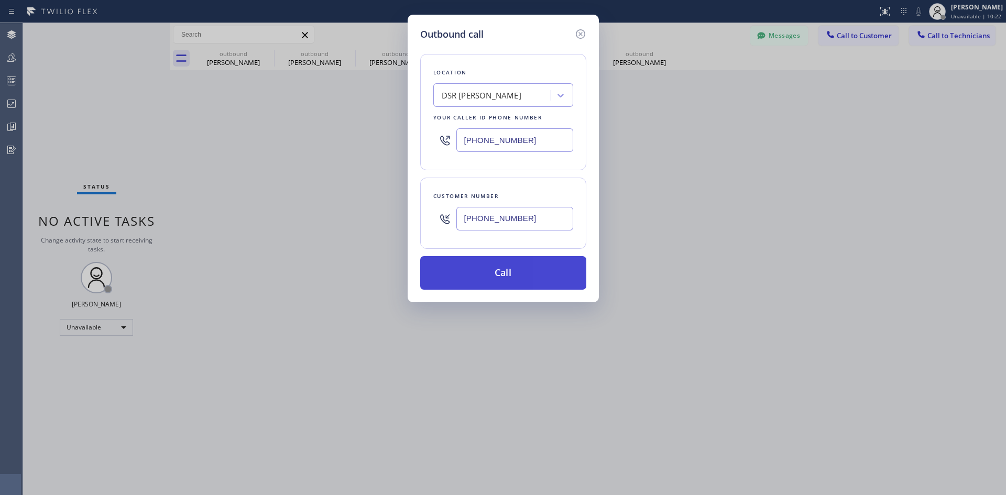
type input "[PHONE_NUMBER]"
click at [502, 285] on button "Call" at bounding box center [503, 273] width 166 height 34
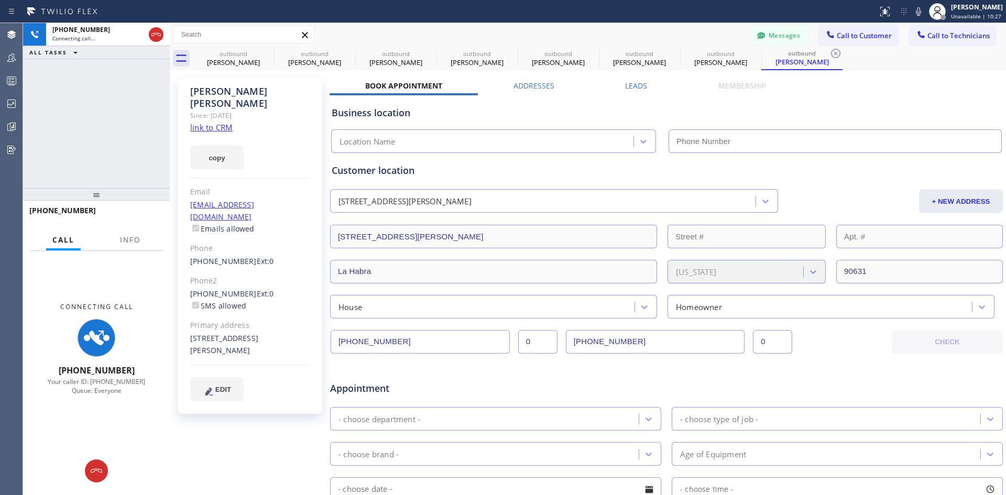
type input "[PHONE_NUMBER]"
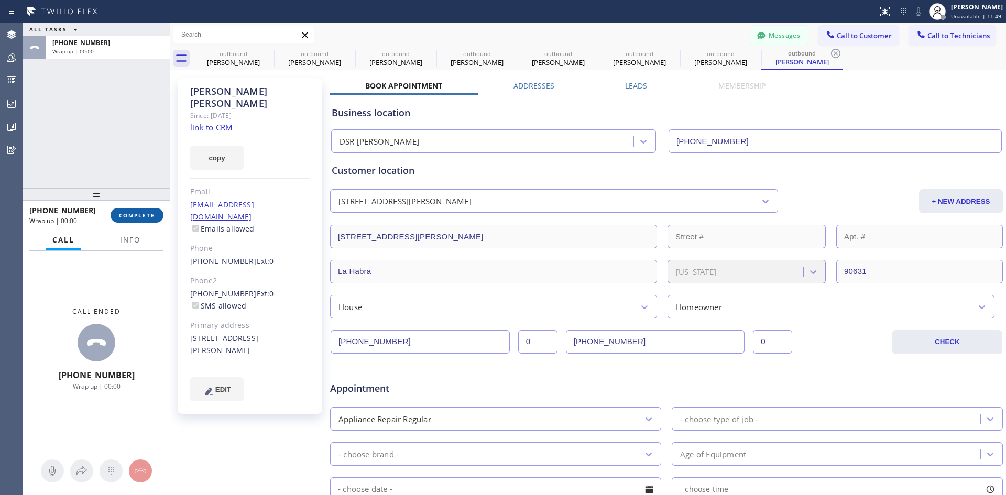
click at [143, 216] on span "COMPLETE" at bounding box center [137, 215] width 36 height 7
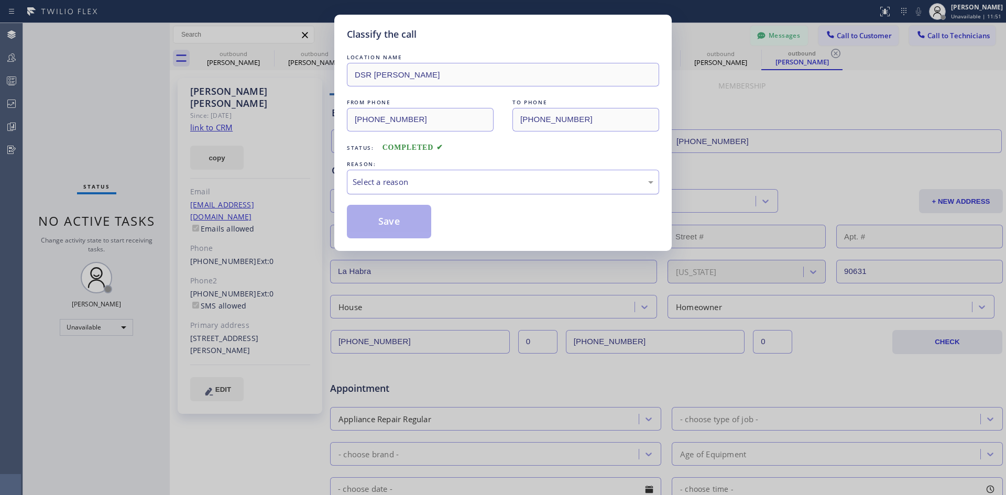
click at [566, 183] on div "Select a reason" at bounding box center [503, 182] width 301 height 12
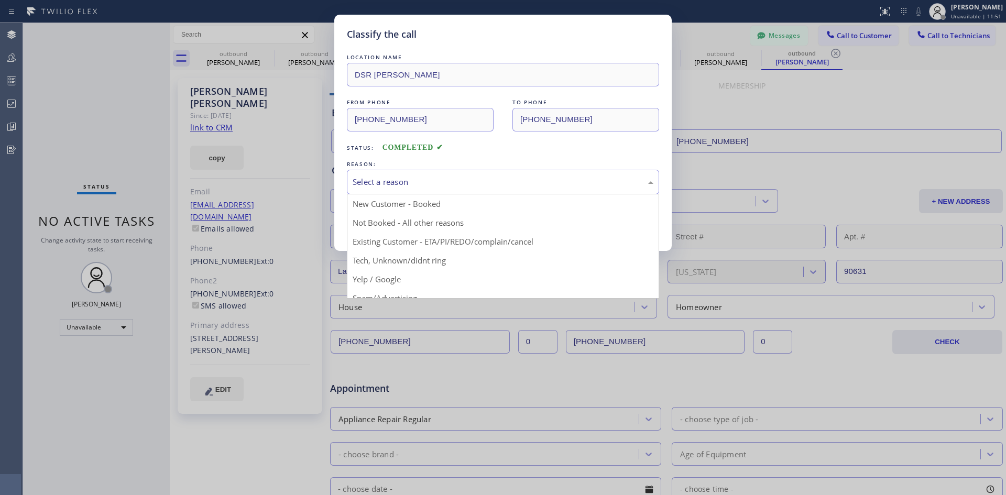
drag, startPoint x: 507, startPoint y: 245, endPoint x: 423, endPoint y: 243, distance: 83.8
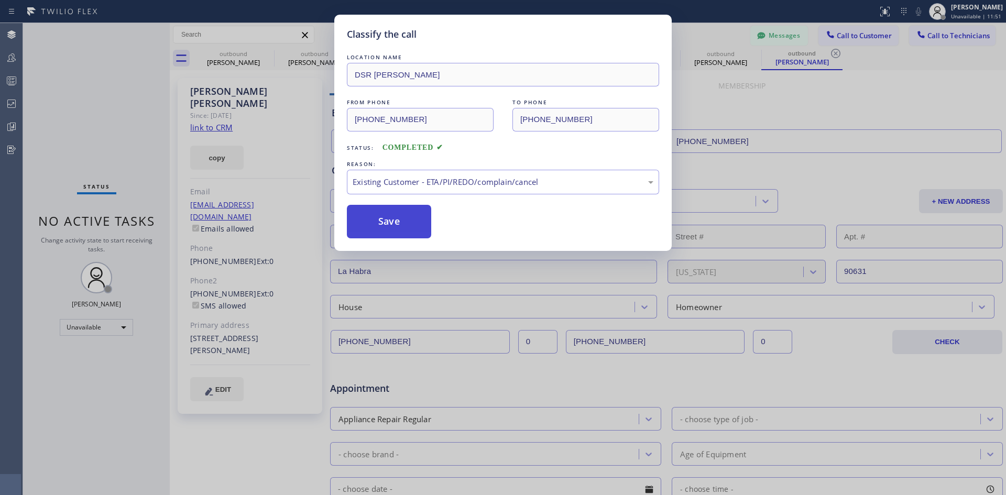
click at [393, 234] on button "Save" at bounding box center [389, 222] width 84 height 34
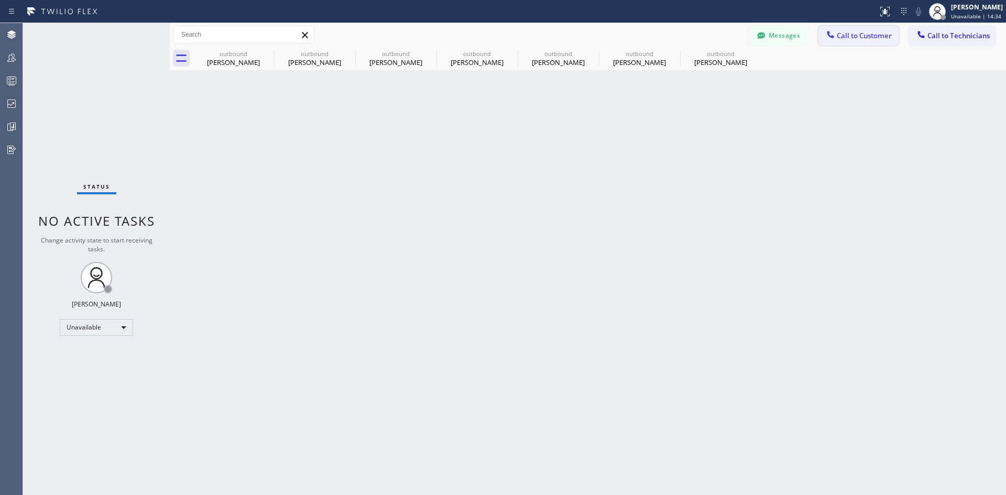
click at [857, 36] on span "Call to Customer" at bounding box center [864, 35] width 55 height 9
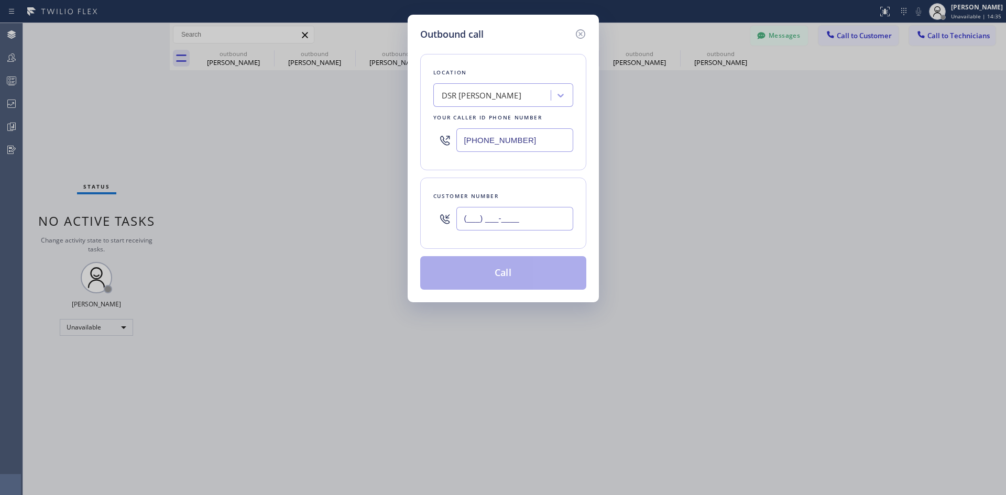
click at [521, 207] on input "(___) ___-____" at bounding box center [514, 219] width 117 height 24
paste input "336) 972-3434"
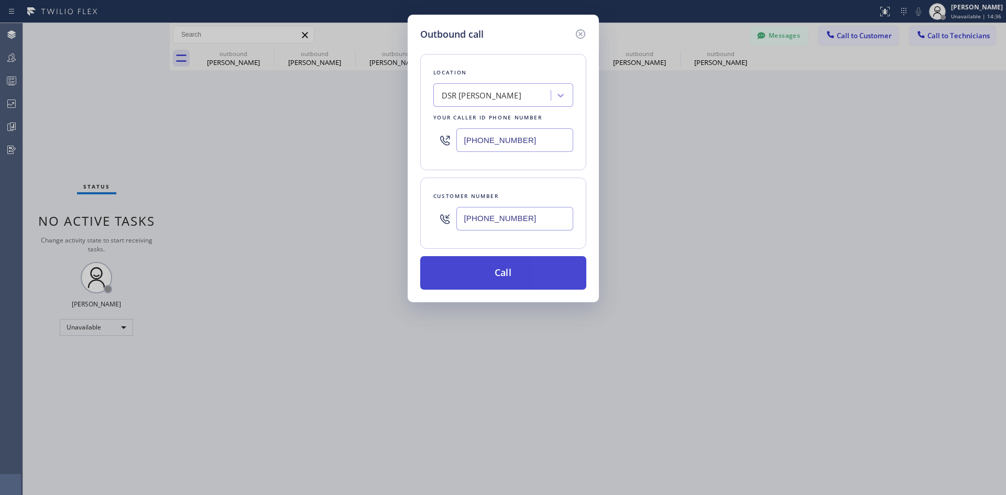
type input "[PHONE_NUMBER]"
click at [518, 261] on button "Call" at bounding box center [503, 273] width 166 height 34
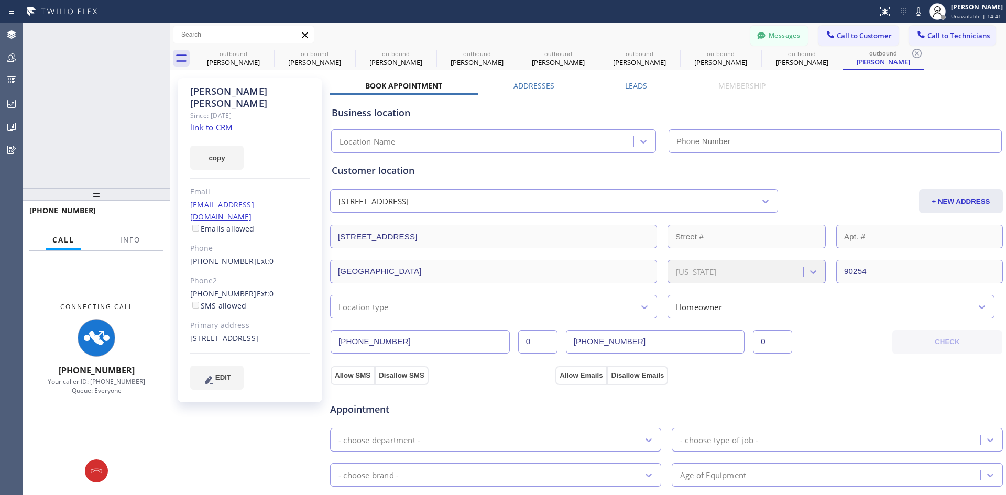
type input "[PHONE_NUMBER]"
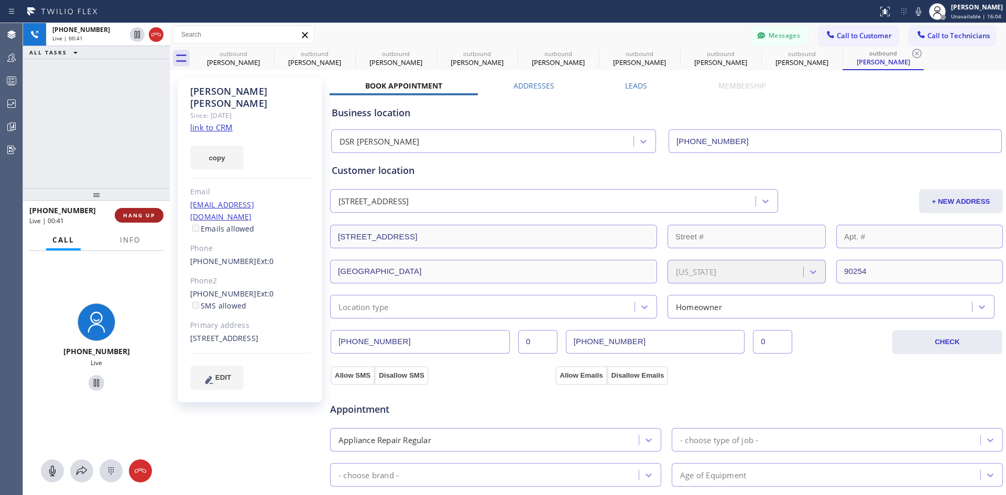
click at [159, 215] on button "HANG UP" at bounding box center [139, 215] width 49 height 15
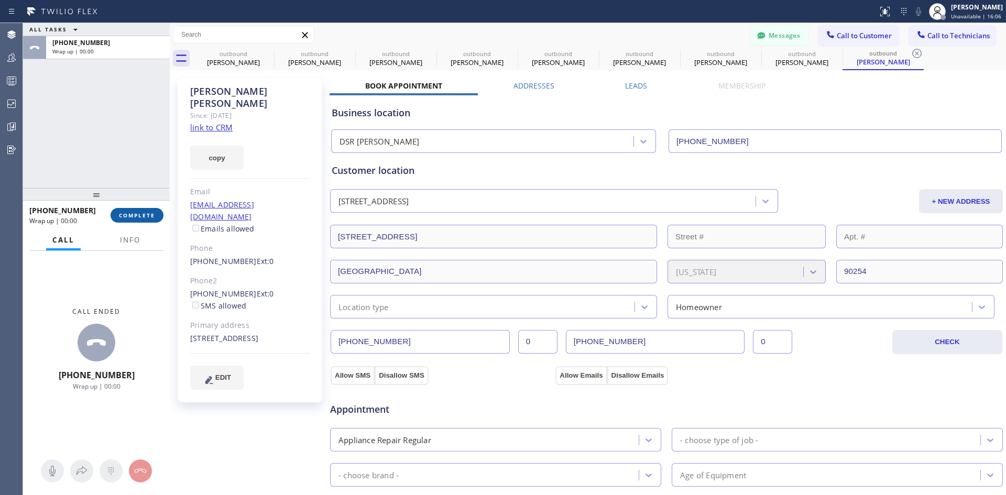
click at [138, 216] on span "COMPLETE" at bounding box center [137, 215] width 36 height 7
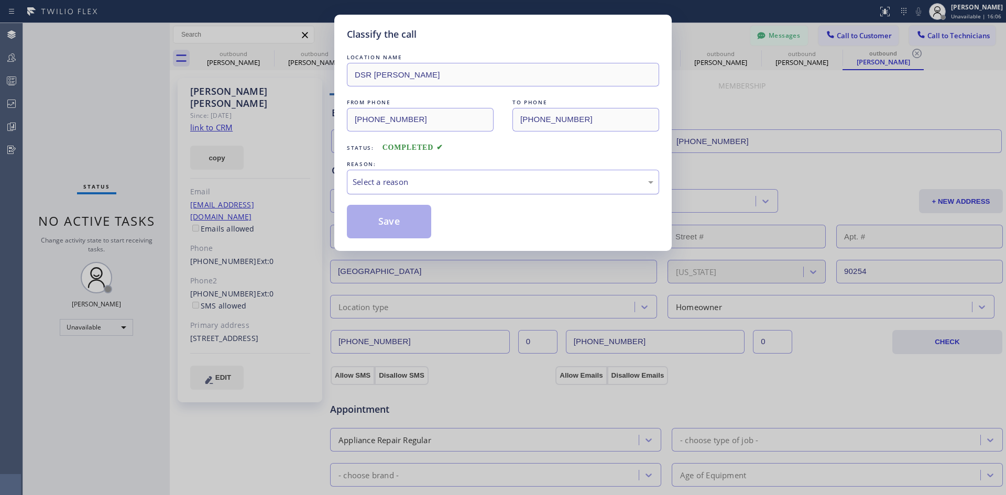
click at [561, 190] on div "Select a reason" at bounding box center [503, 182] width 312 height 25
drag, startPoint x: 512, startPoint y: 247, endPoint x: 406, endPoint y: 223, distance: 108.5
click at [393, 217] on button "Save" at bounding box center [389, 222] width 84 height 34
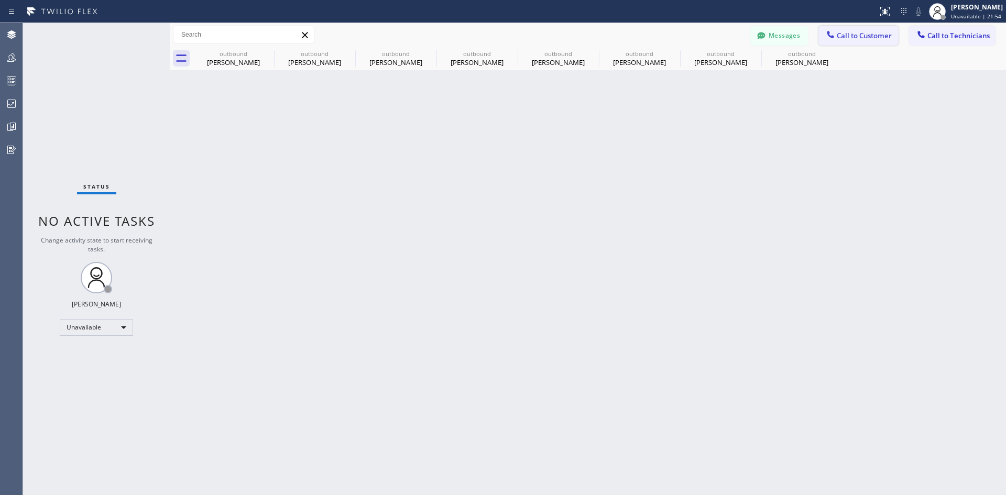
click at [848, 38] on span "Call to Customer" at bounding box center [864, 35] width 55 height 9
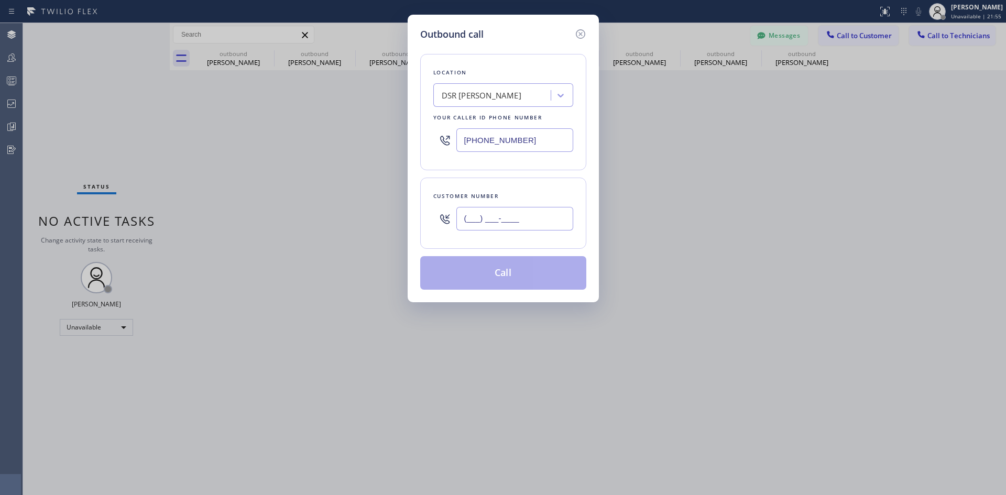
click at [493, 212] on input "(___) ___-____" at bounding box center [514, 219] width 117 height 24
paste input "714) 345-0531"
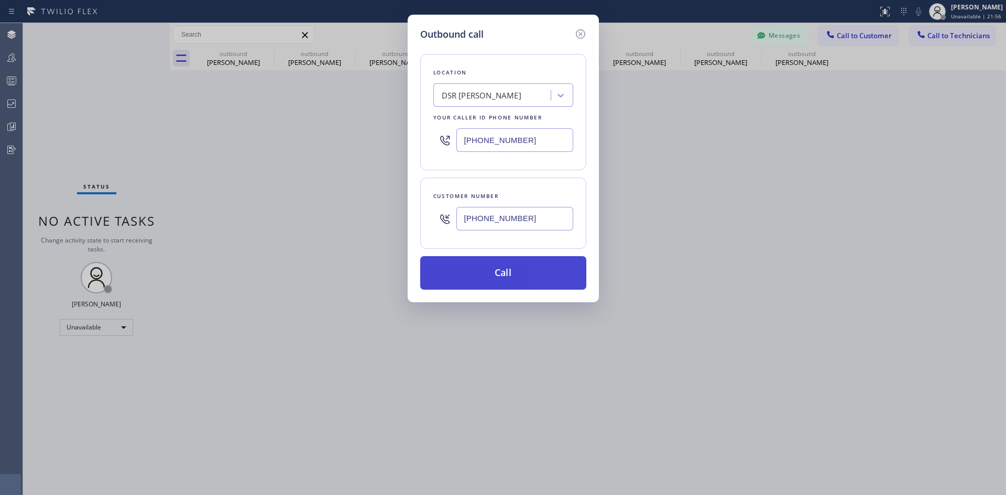
type input "[PHONE_NUMBER]"
click at [506, 272] on button "Call" at bounding box center [503, 273] width 166 height 34
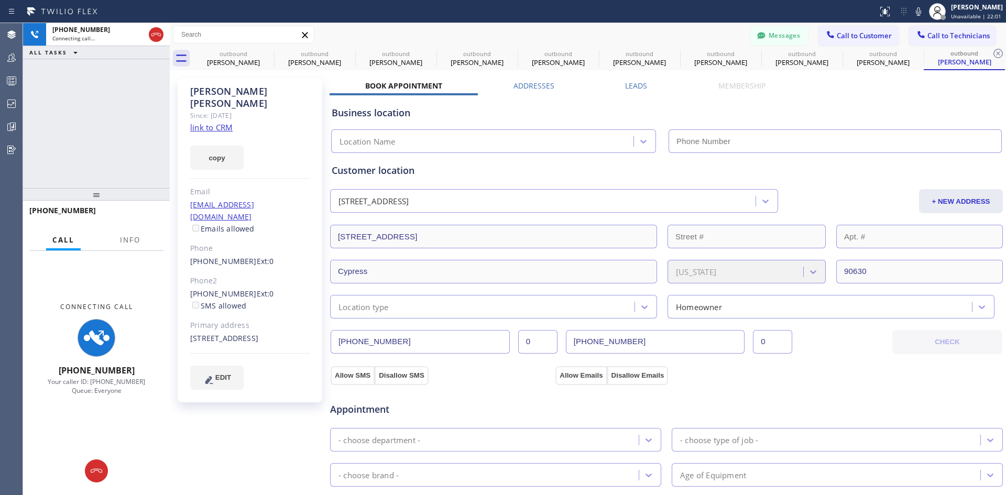
type input "[PHONE_NUMBER]"
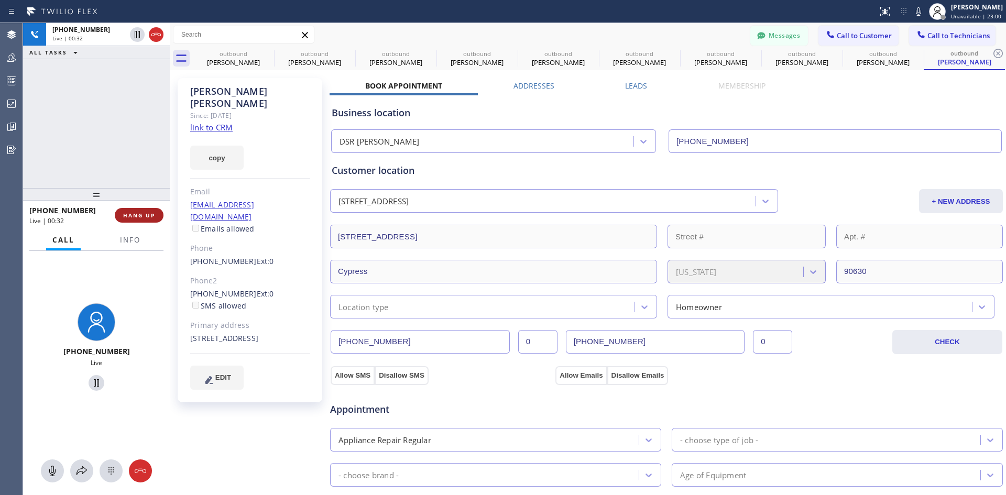
click at [144, 208] on button "HANG UP" at bounding box center [139, 215] width 49 height 15
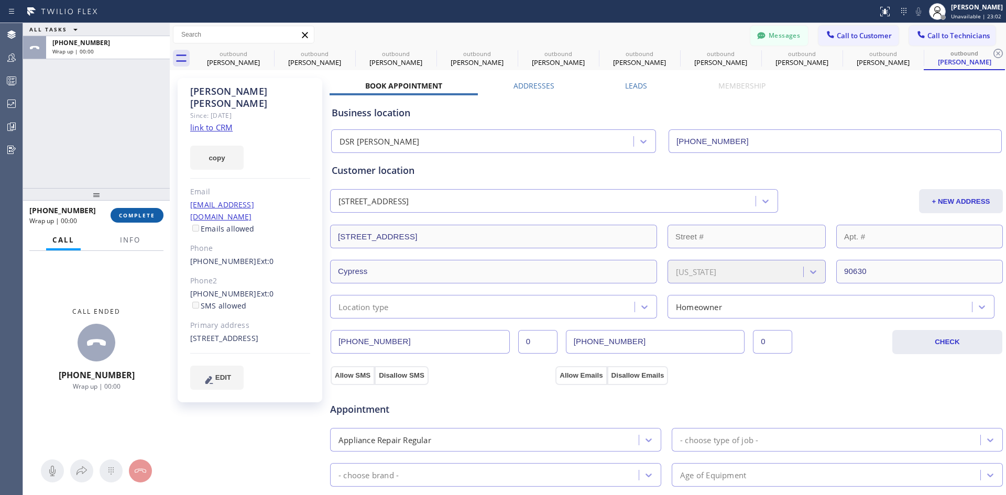
click at [134, 221] on button "COMPLETE" at bounding box center [137, 215] width 53 height 15
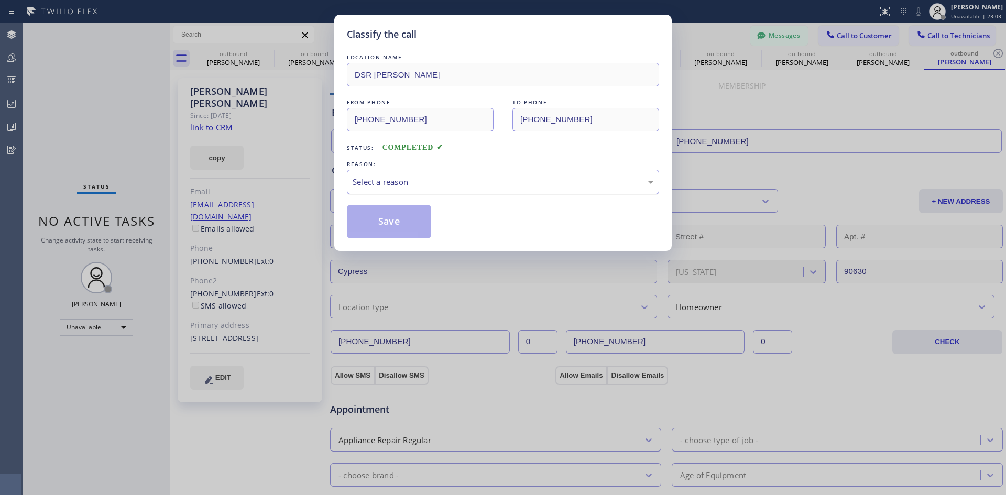
click at [500, 183] on div "Select a reason" at bounding box center [503, 182] width 301 height 12
click at [371, 232] on button "Save" at bounding box center [389, 222] width 84 height 34
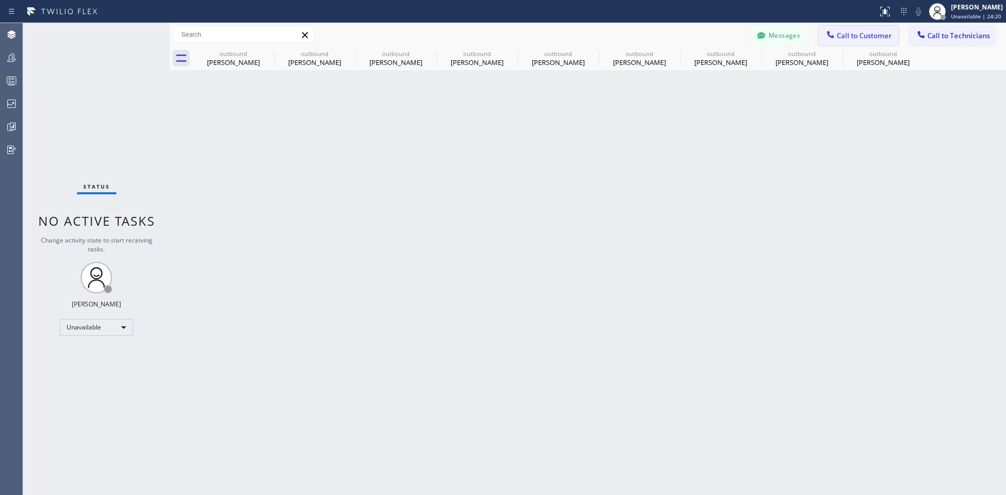
click at [866, 30] on button "Call to Customer" at bounding box center [858, 36] width 80 height 20
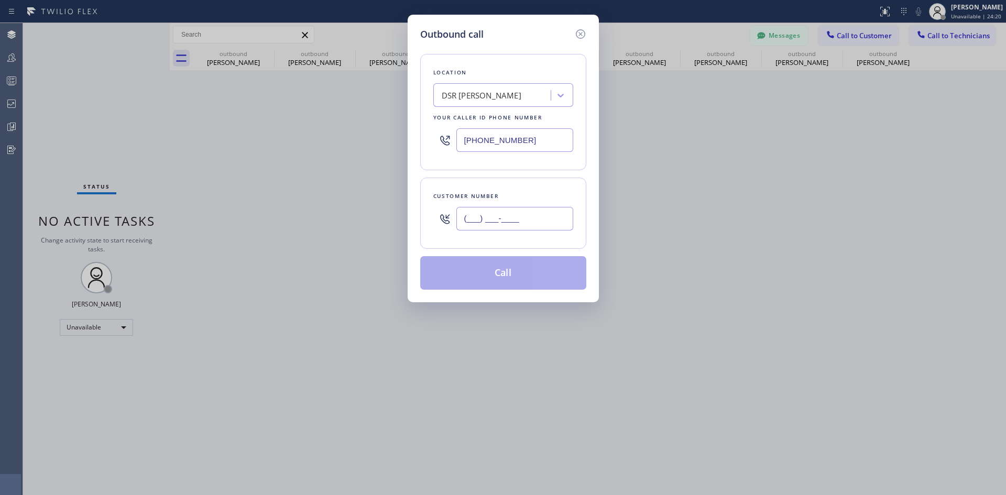
click at [528, 210] on input "(___) ___-____" at bounding box center [514, 219] width 117 height 24
paste input "206) 465-6152"
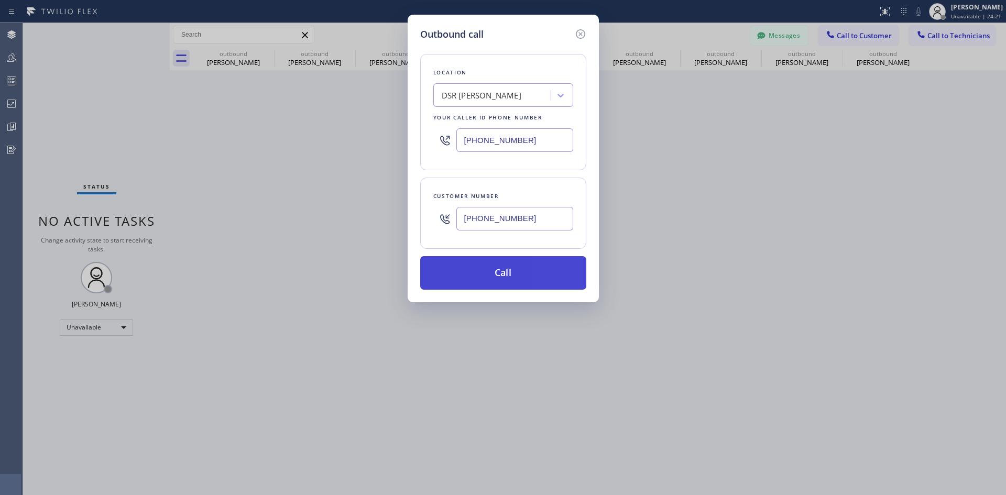
type input "[PHONE_NUMBER]"
click at [536, 277] on button "Call" at bounding box center [503, 273] width 166 height 34
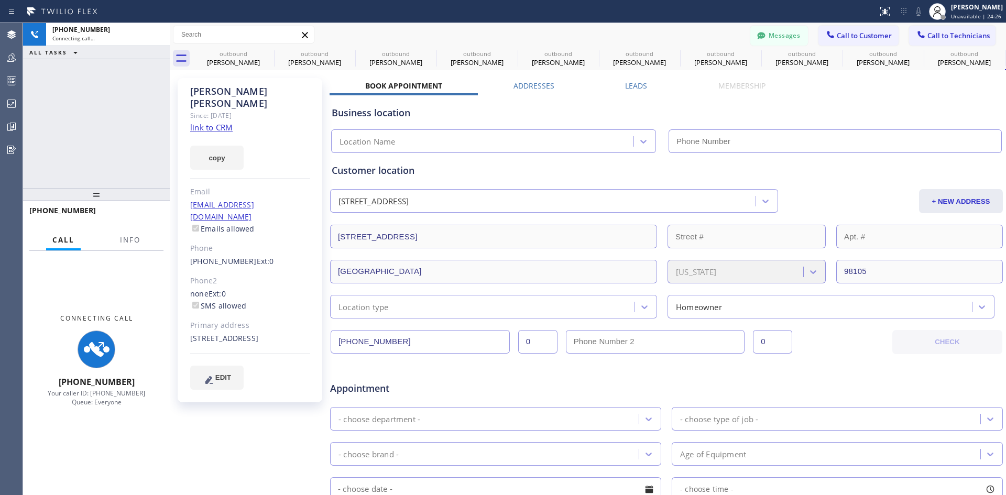
type input "[PHONE_NUMBER]"
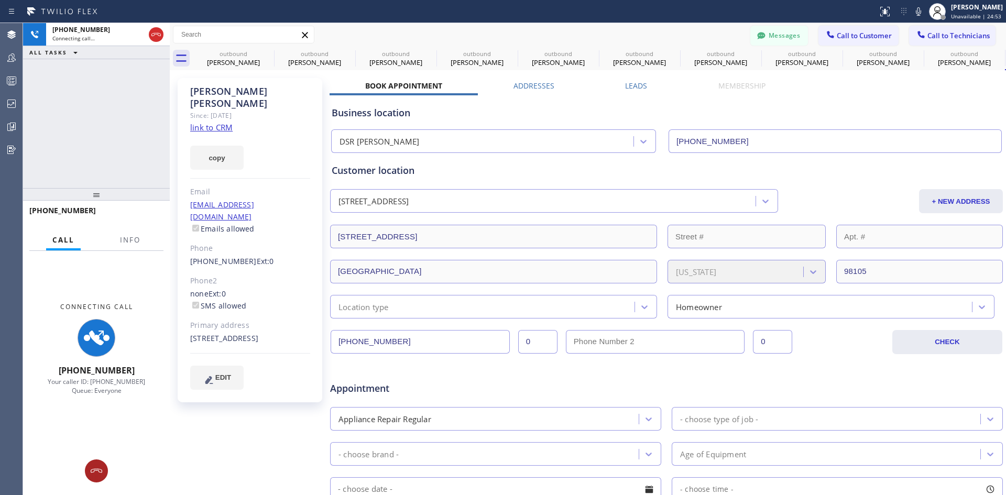
click at [93, 476] on icon at bounding box center [96, 471] width 13 height 13
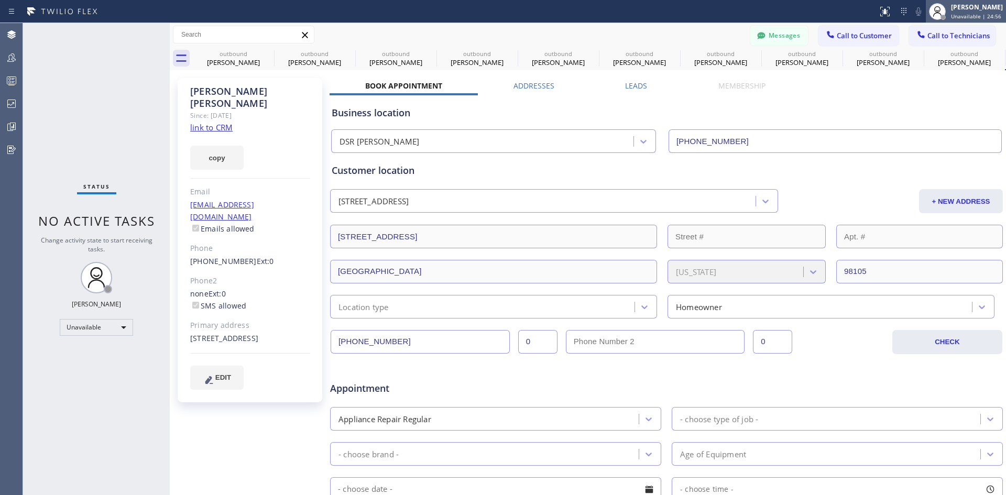
click at [969, 16] on span "Unavailable | 24:56" at bounding box center [976, 16] width 50 height 7
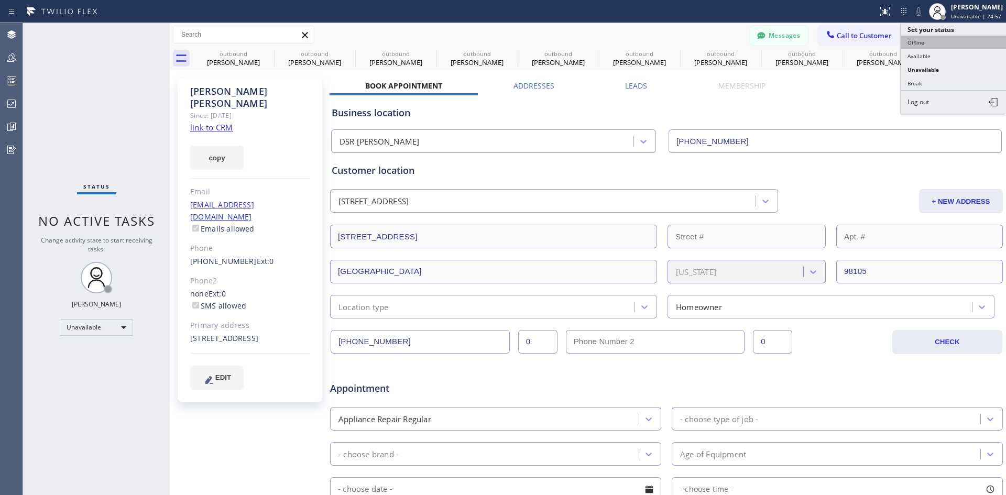
click at [933, 36] on button "Offline" at bounding box center [953, 43] width 105 height 14
